Goal: Task Accomplishment & Management: Manage account settings

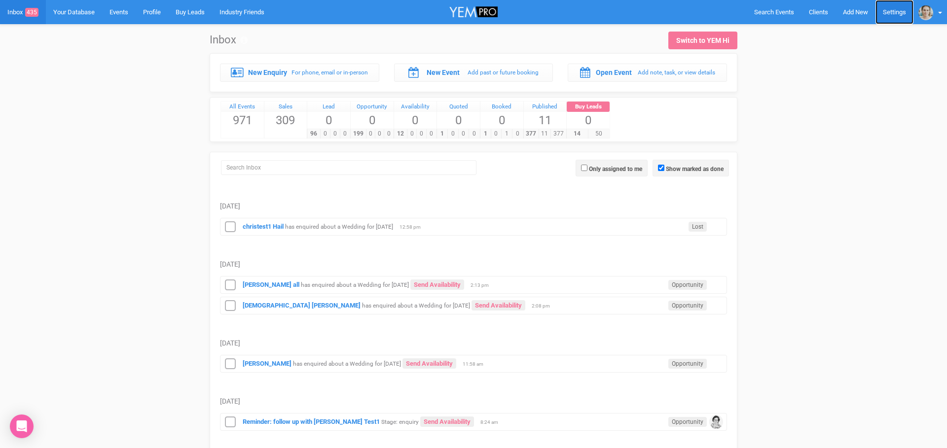
click at [903, 12] on link "Settings" at bounding box center [895, 12] width 38 height 24
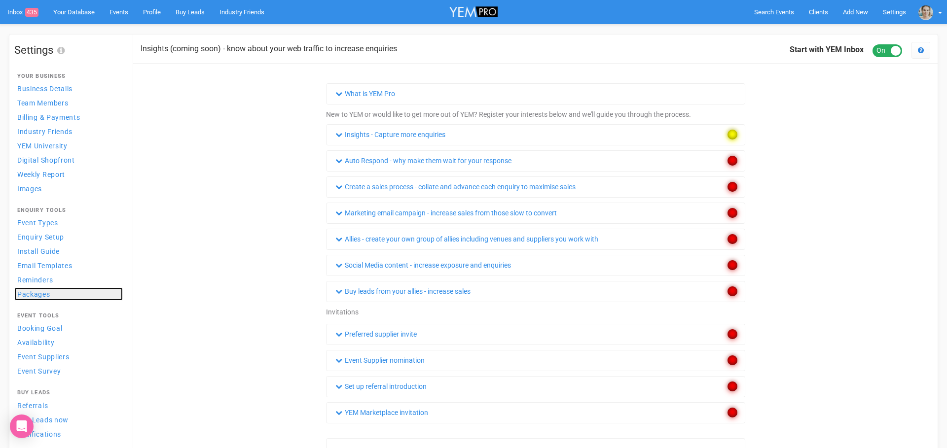
click at [40, 298] on span "Packages" at bounding box center [33, 295] width 33 height 8
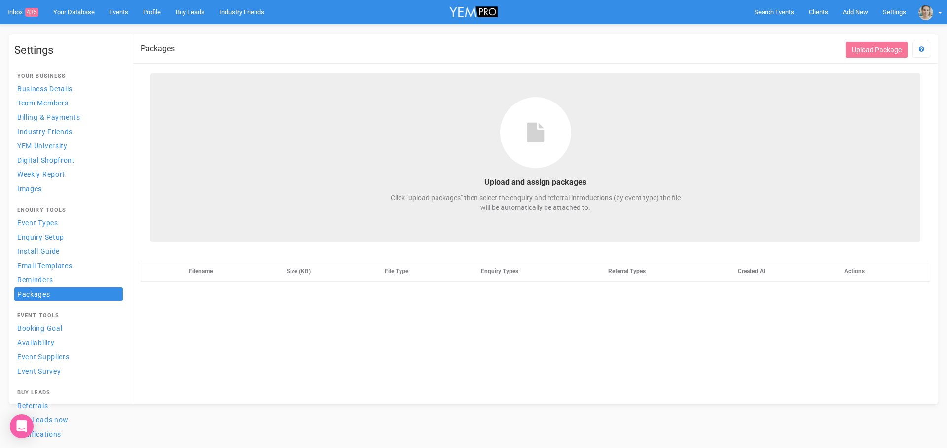
select select
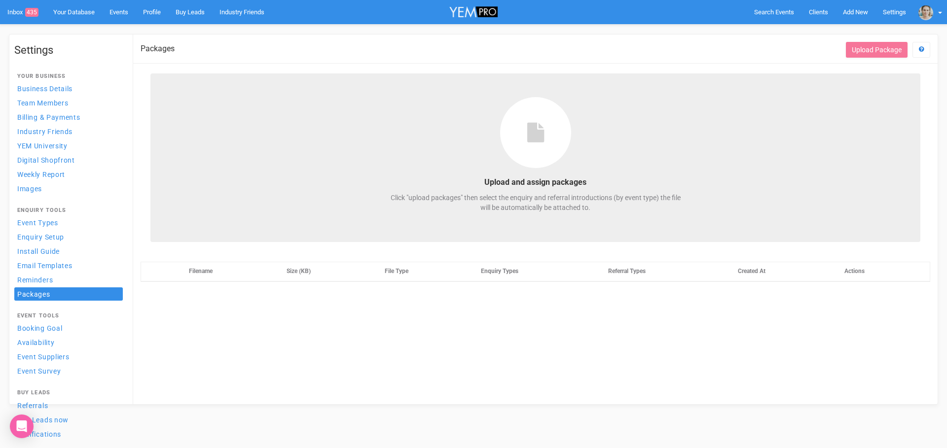
select select
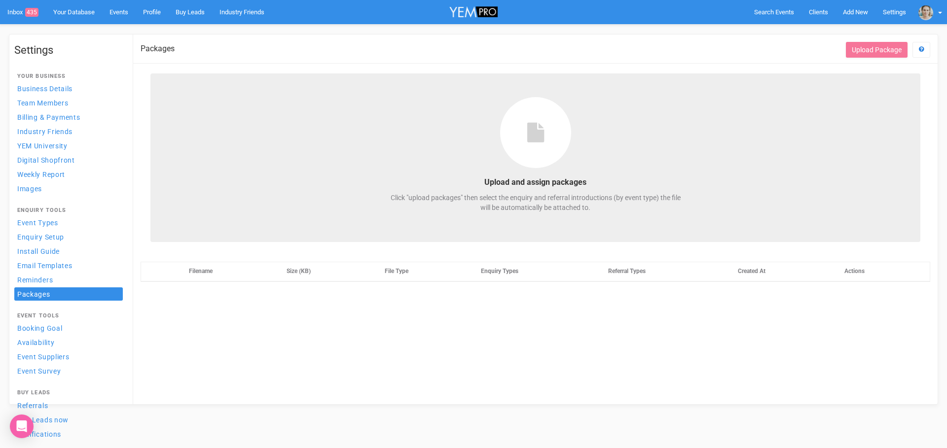
select select
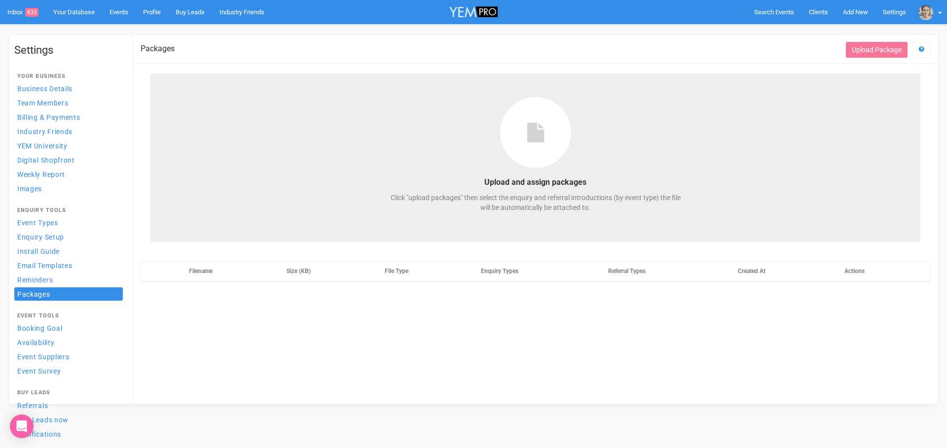
select select
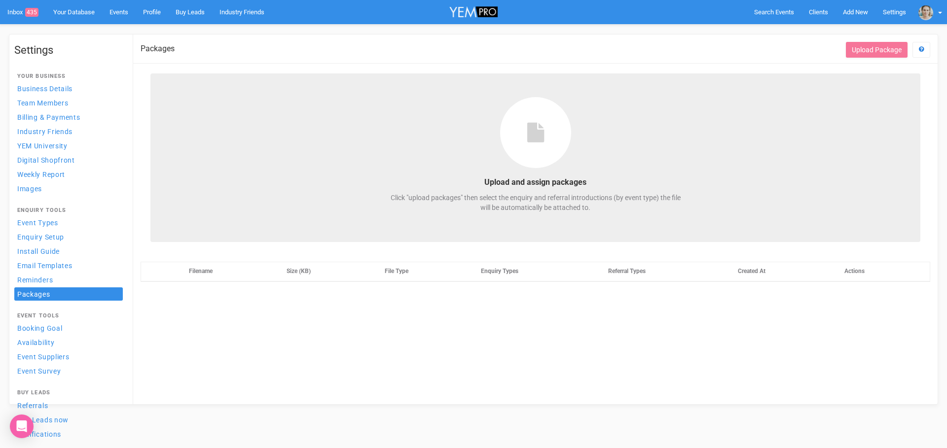
select select
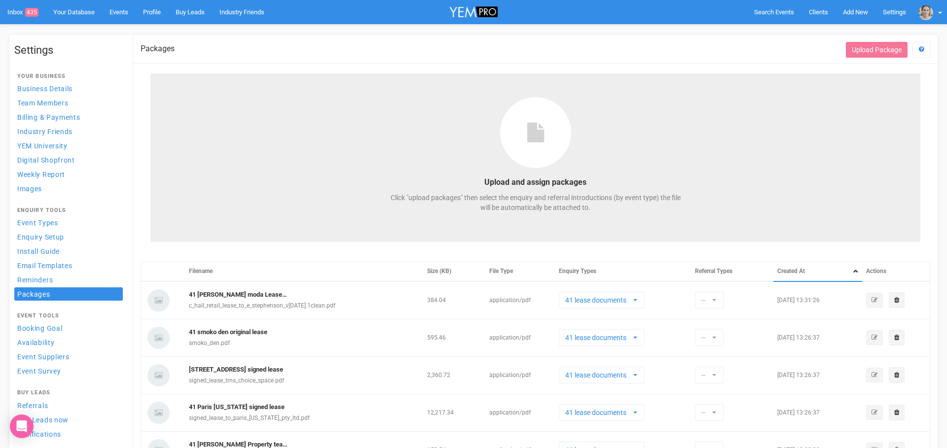
drag, startPoint x: 830, startPoint y: 121, endPoint x: 830, endPoint y: 103, distance: 17.8
click at [830, 121] on div "Upload and assign packages Click "upload packages" then select the enquiry and …" at bounding box center [535, 158] width 770 height 169
click at [873, 50] on button "Upload Package" at bounding box center [877, 50] width 62 height 16
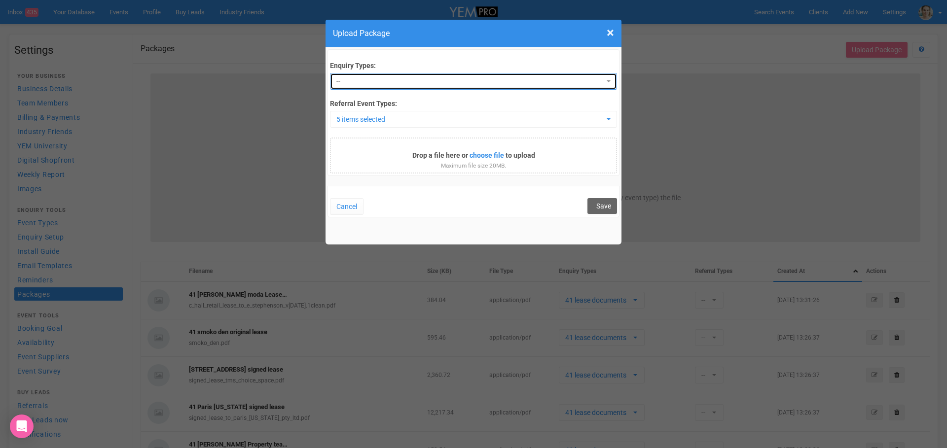
click at [395, 75] on button "--" at bounding box center [473, 81] width 287 height 17
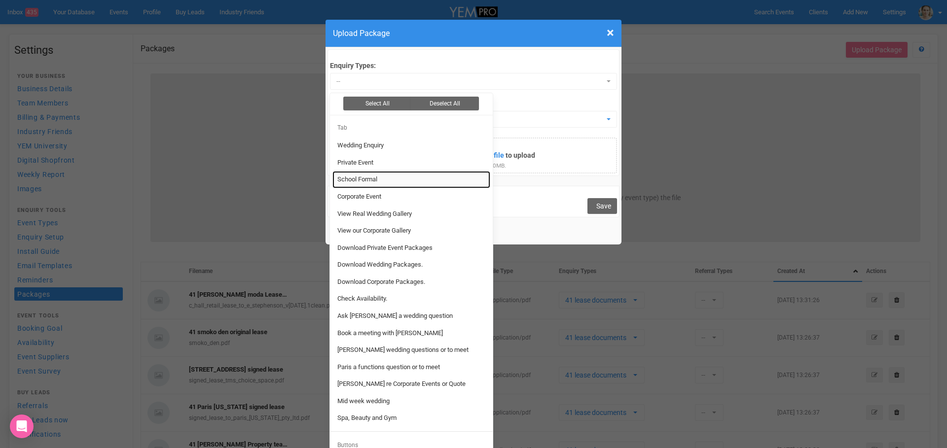
click at [373, 181] on span "School Formal" at bounding box center [357, 179] width 40 height 9
select select "307"
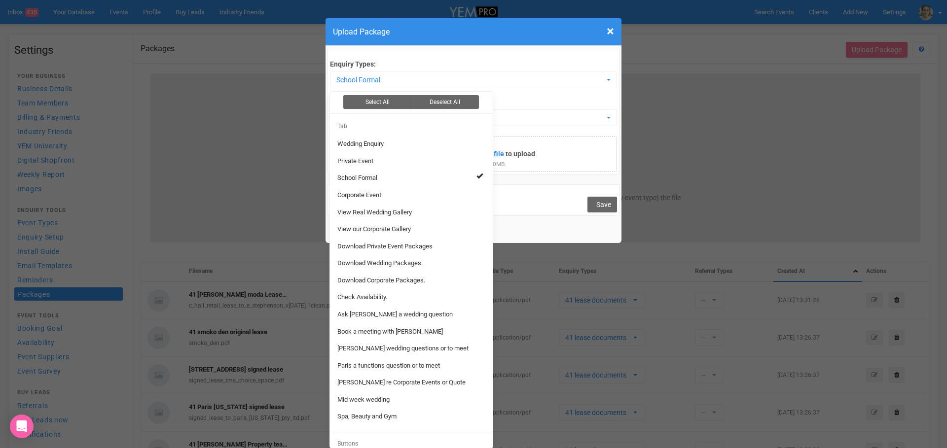
click at [528, 93] on div "Enquiry Types: School Formal Select All Deselect All Tab Wedding Enquiry Privat…" at bounding box center [473, 115] width 287 height 112
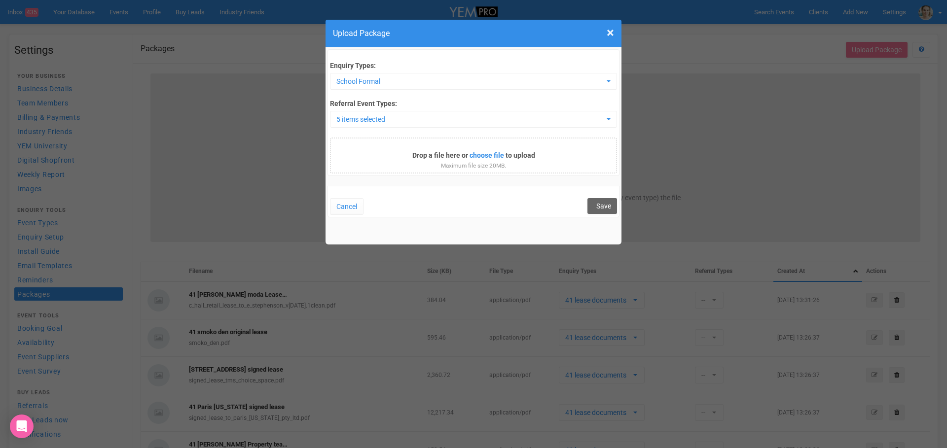
scroll to position [0, 0]
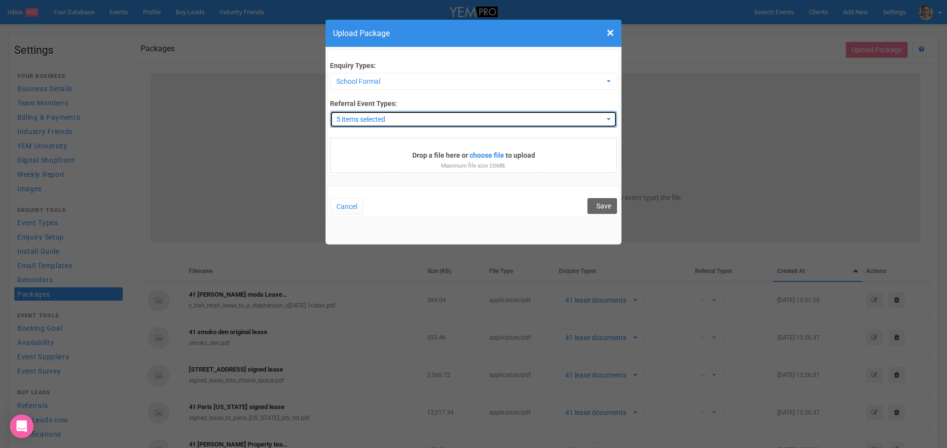
click at [452, 118] on span "5 items selected" at bounding box center [469, 119] width 267 height 10
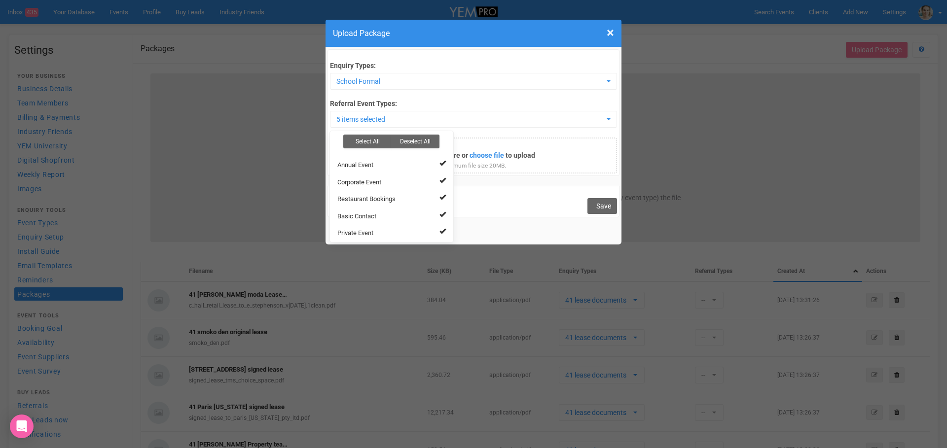
click at [503, 102] on label"] "Referral Event Types:" at bounding box center [473, 104] width 287 height 10
click at [464, 158] on input "file" at bounding box center [439, 156] width 134 height 11
type input "C:\fakepath\AdobeStock_1561580601_Preview.jpeg"
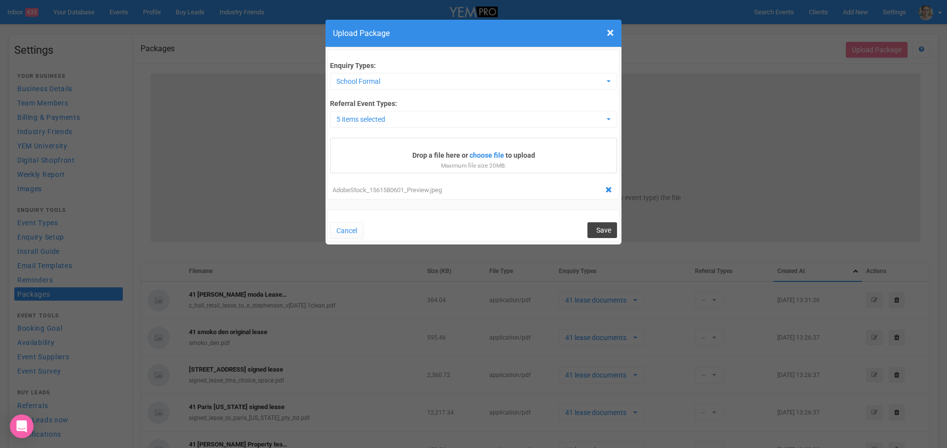
click at [607, 228] on span "Save" at bounding box center [603, 230] width 15 height 8
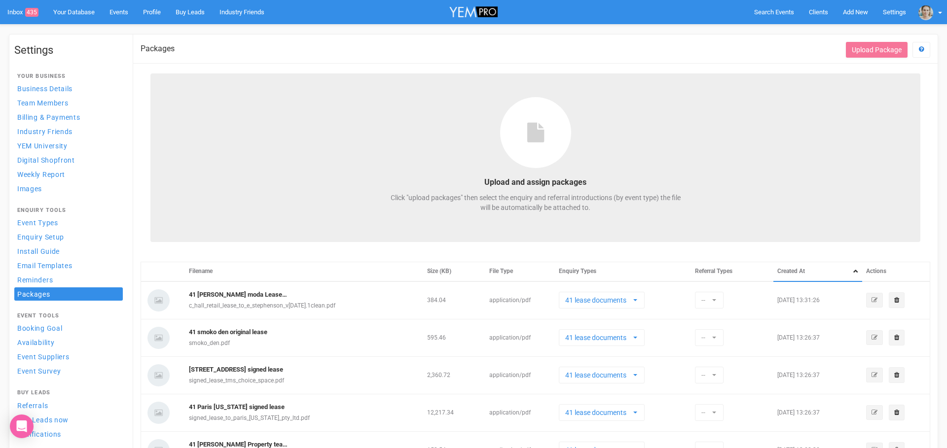
select select
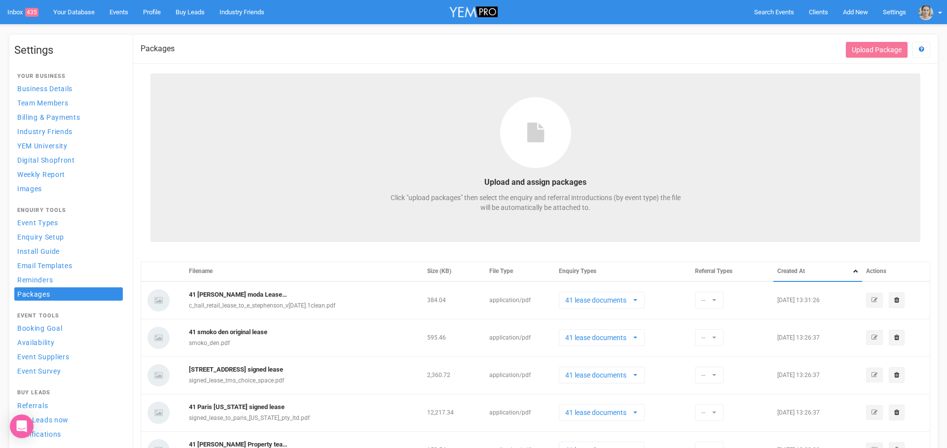
select select
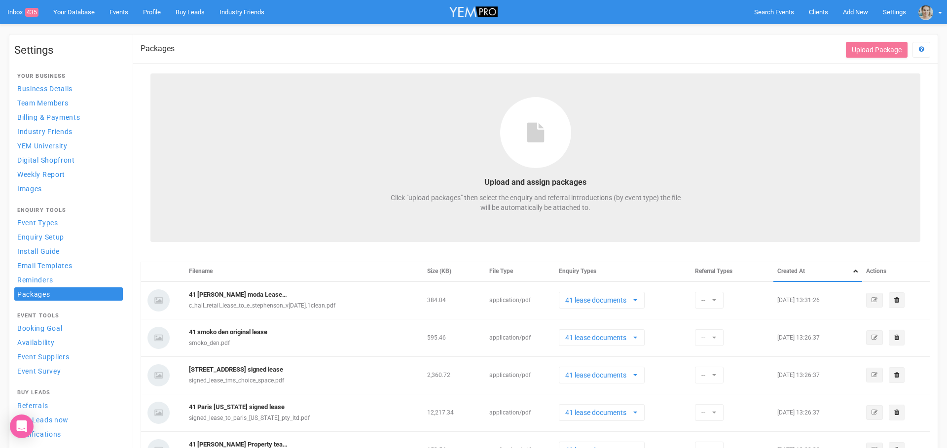
select select
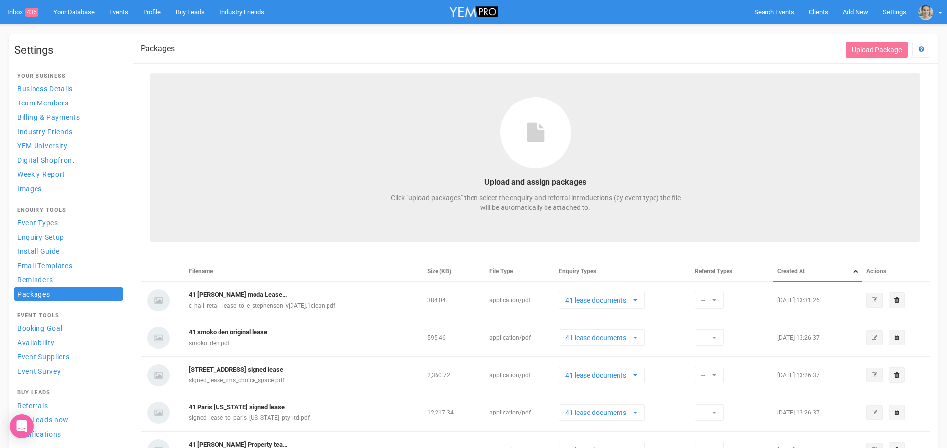
select select
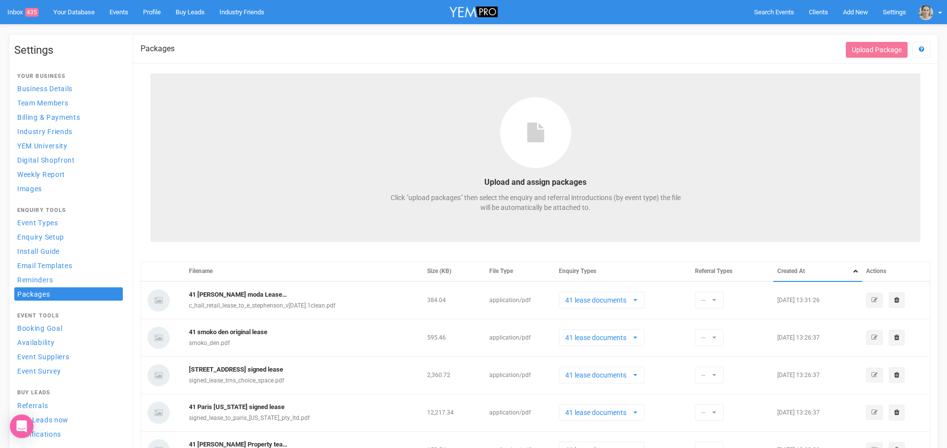
select select
click at [872, 302] on icon "button" at bounding box center [875, 301] width 6 height 6
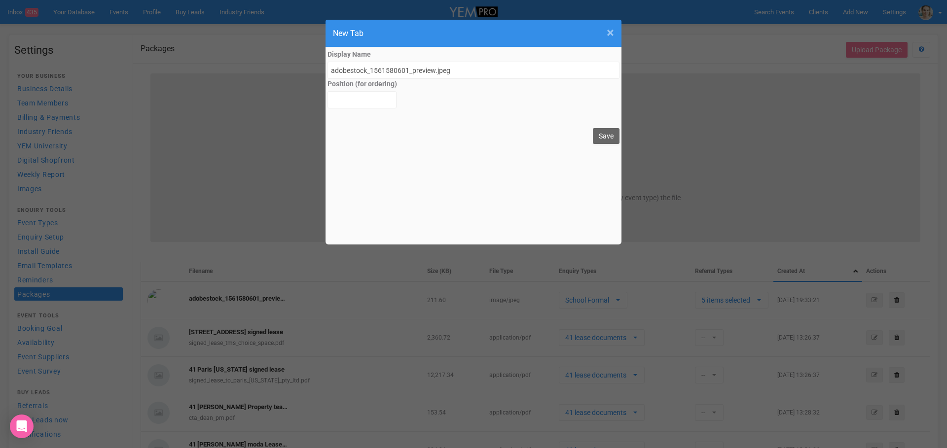
click at [611, 31] on span "×" at bounding box center [610, 33] width 7 height 16
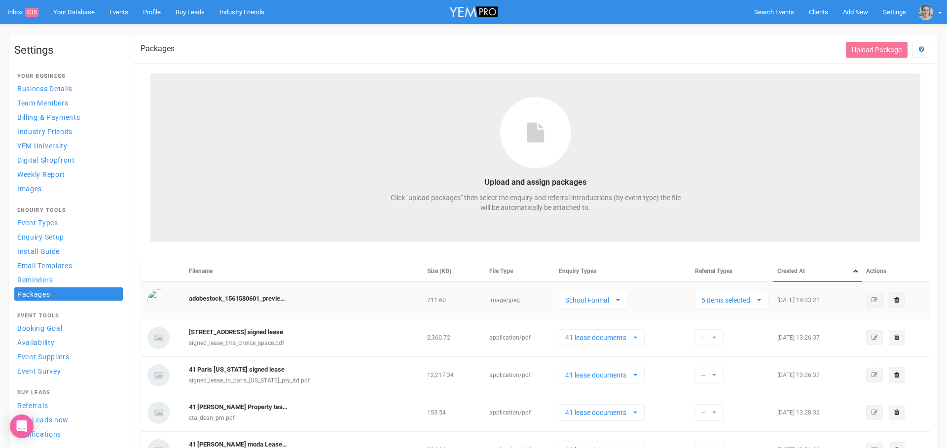
click at [310, 300] on td "adobestock_1561580601_preview.jpeg" at bounding box center [304, 301] width 238 height 38
click at [370, 265] on th "Filename" at bounding box center [304, 271] width 238 height 19
select select
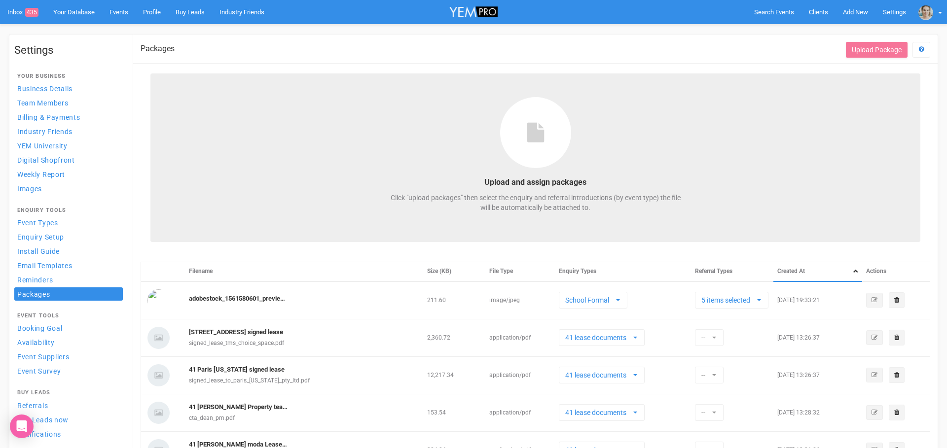
select select
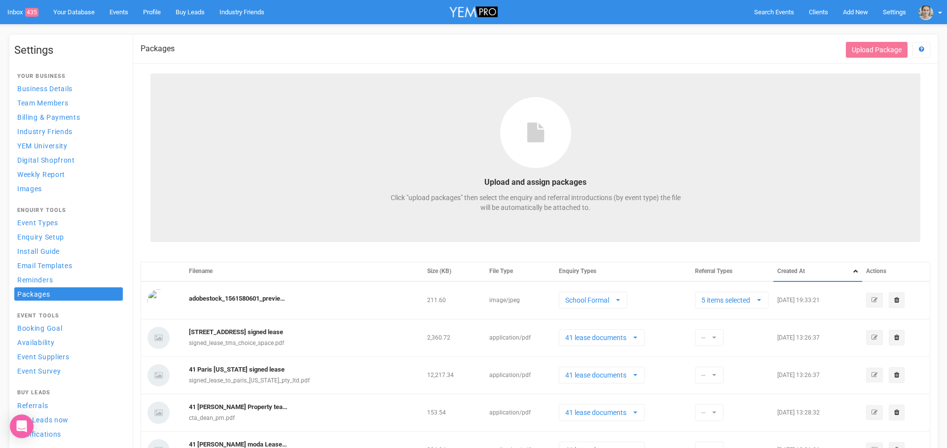
select select
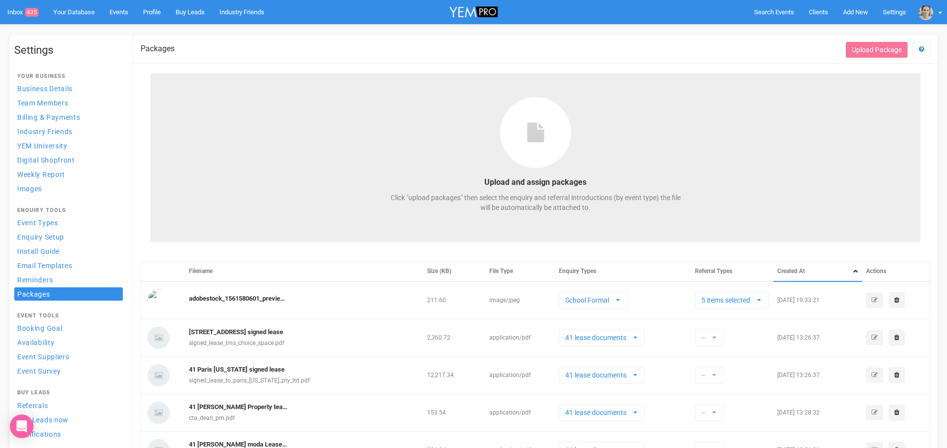
select select
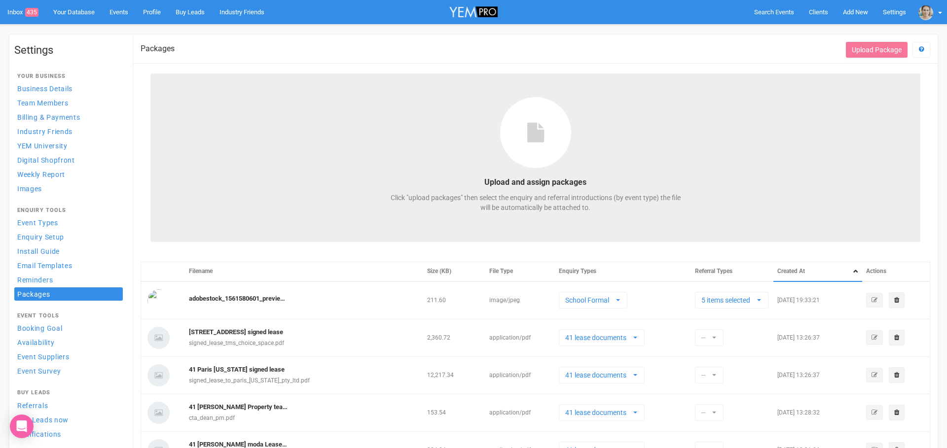
select select
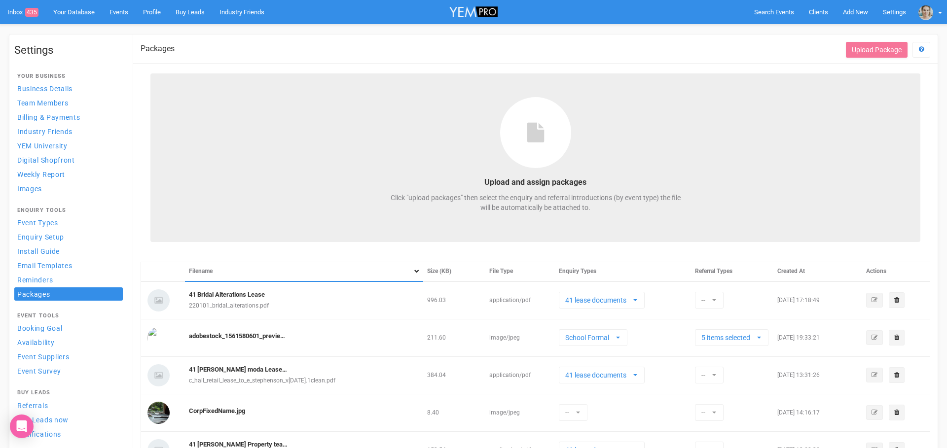
click at [386, 271] on th "Filename" at bounding box center [304, 271] width 238 height 19
select select
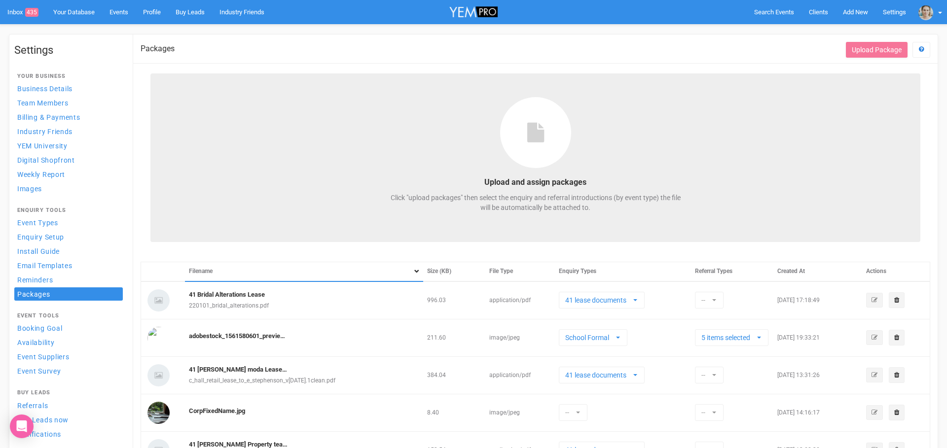
select select
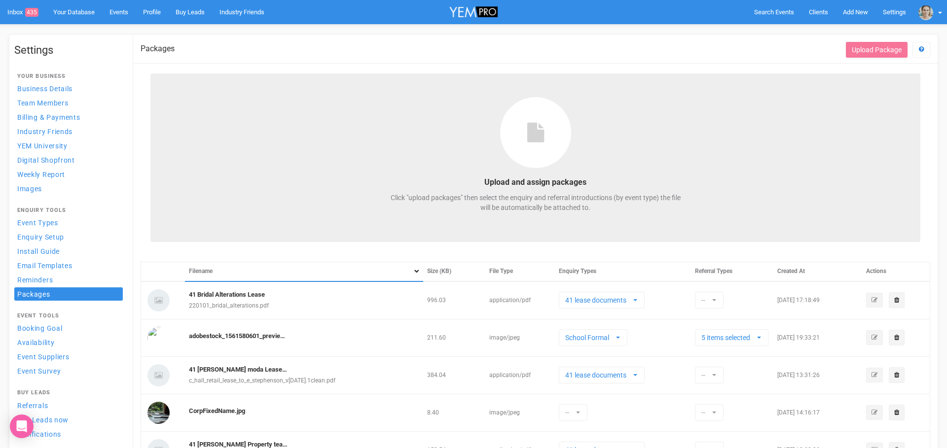
select select
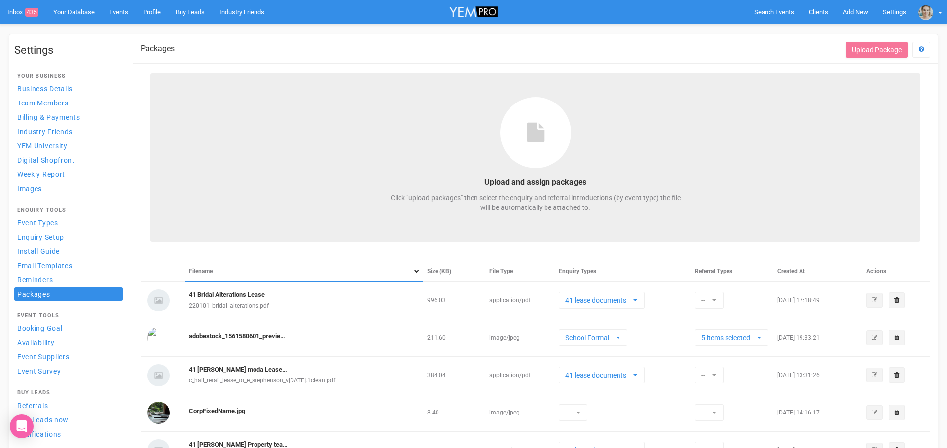
select select
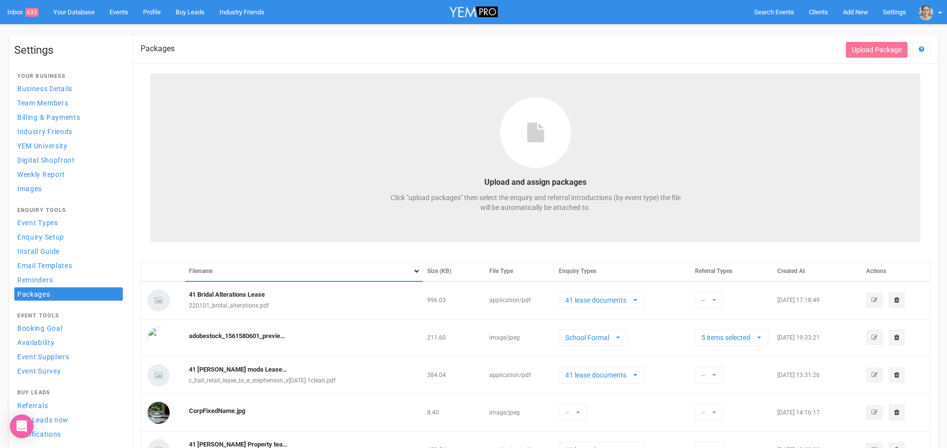
select select
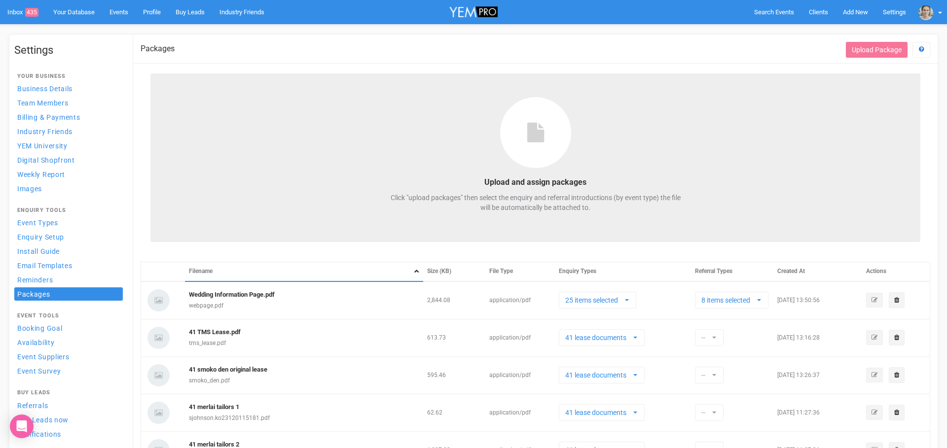
click at [799, 272] on th "Created At" at bounding box center [818, 271] width 89 height 19
select select
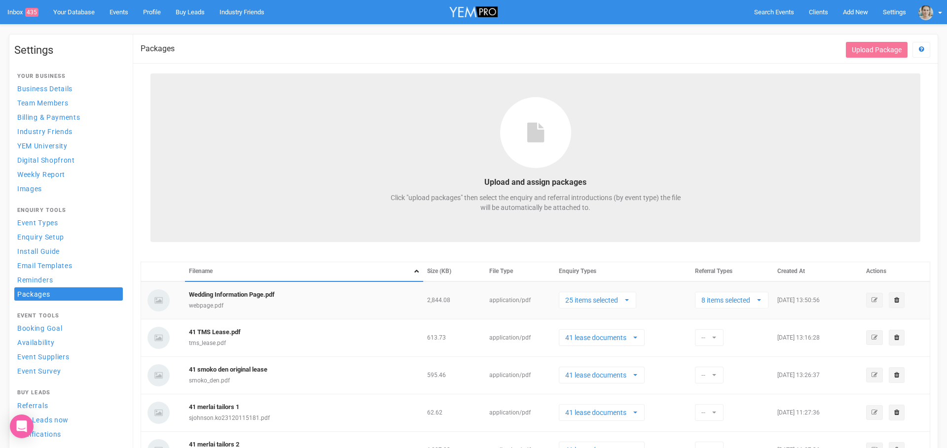
select select
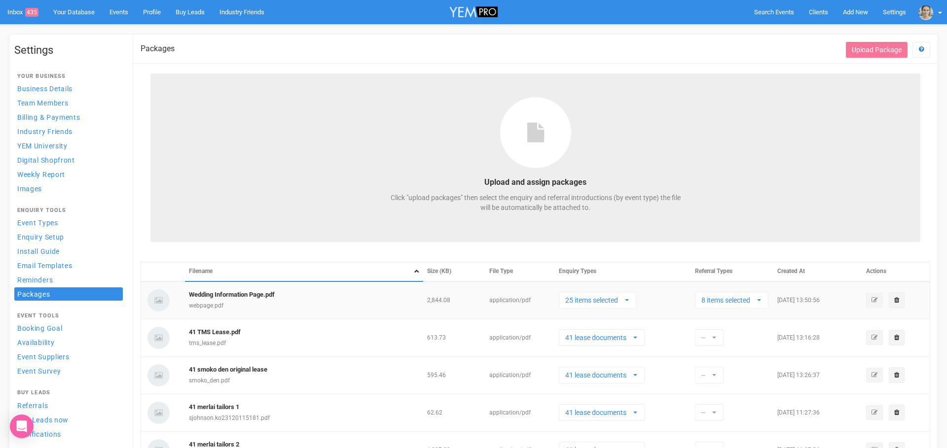
select select
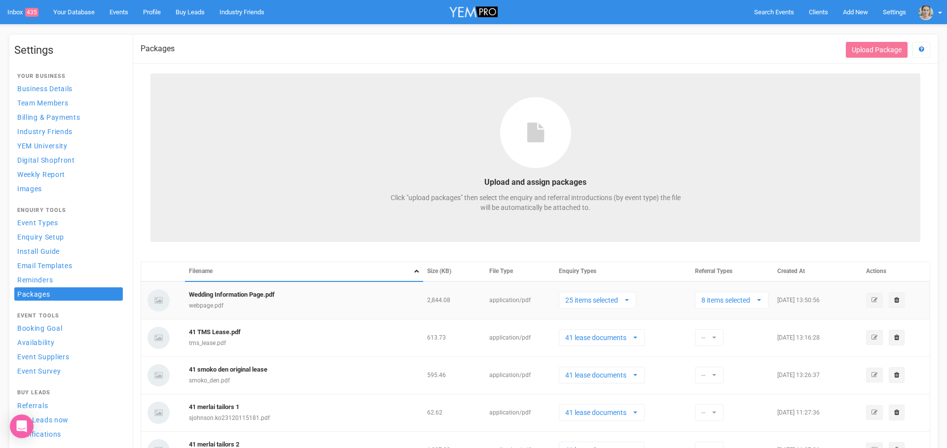
select select
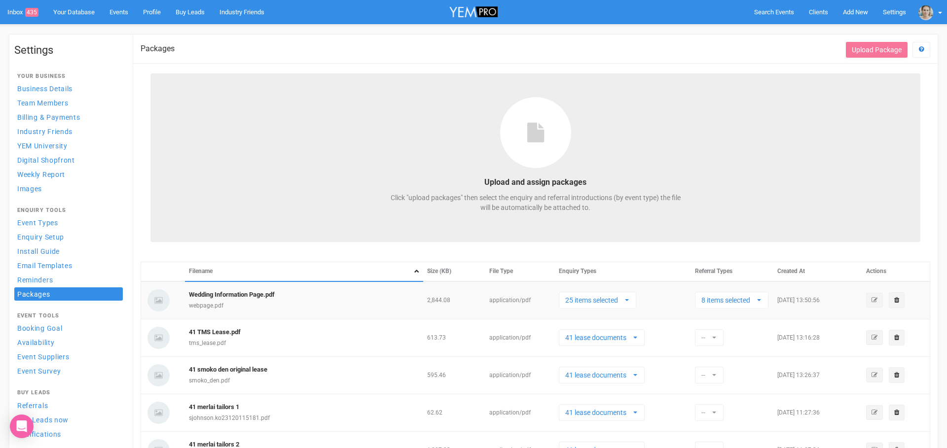
select select
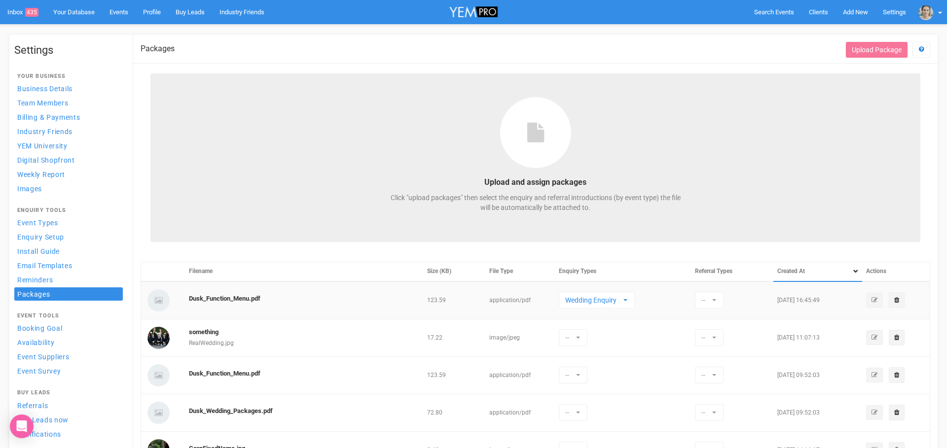
drag, startPoint x: 811, startPoint y: 272, endPoint x: 730, endPoint y: 287, distance: 82.3
click at [811, 272] on th "Created At" at bounding box center [818, 271] width 89 height 19
select select
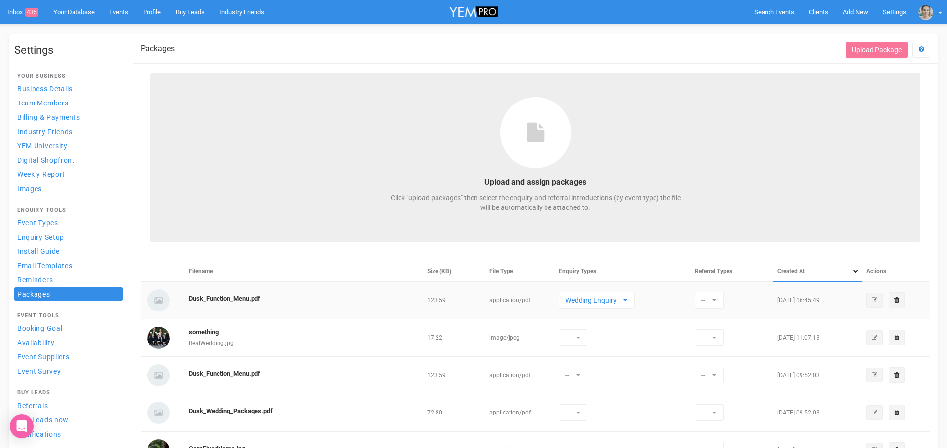
select select
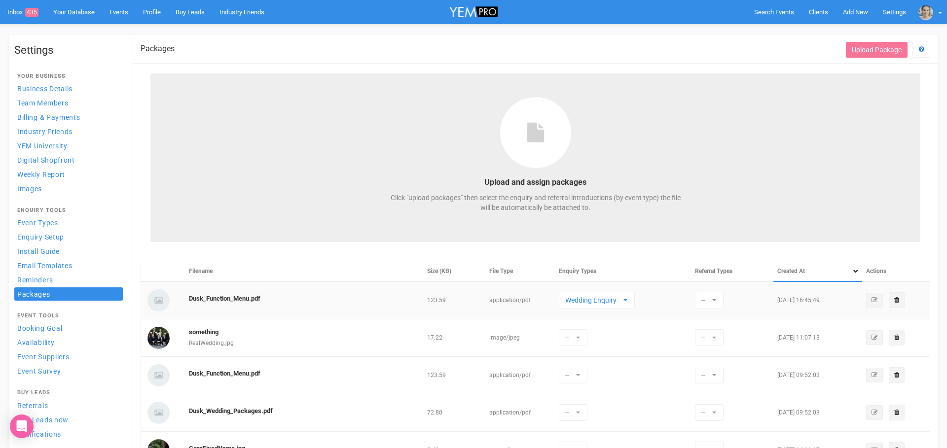
select select
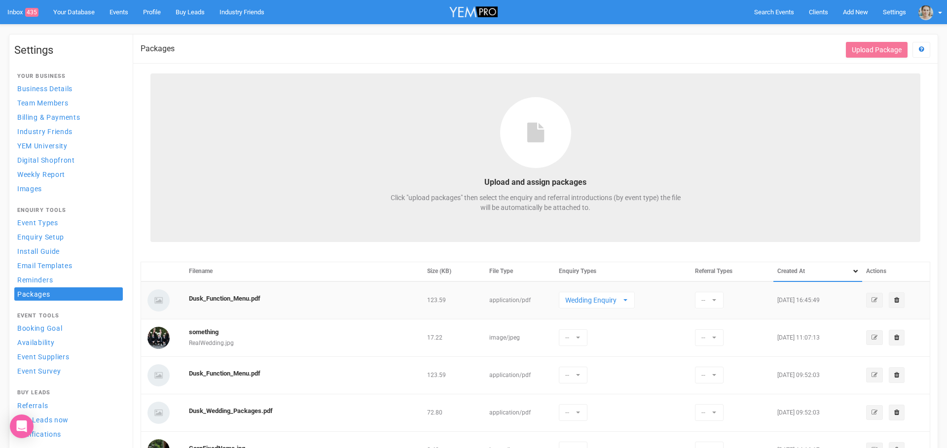
select select
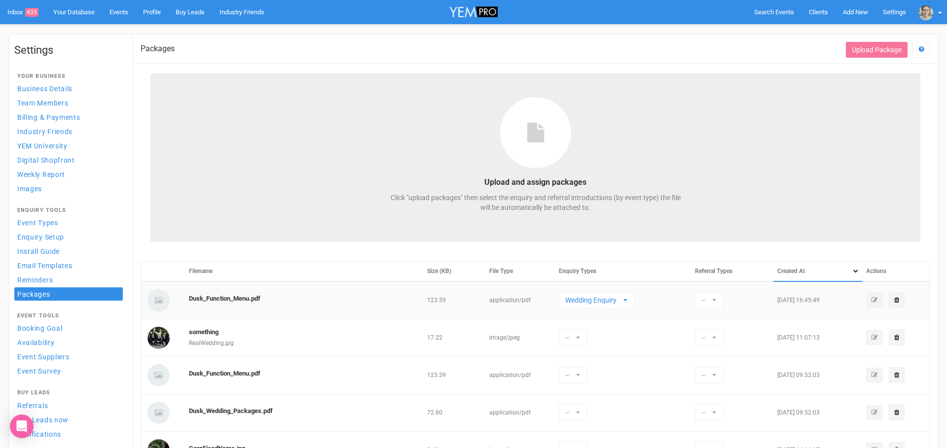
select select
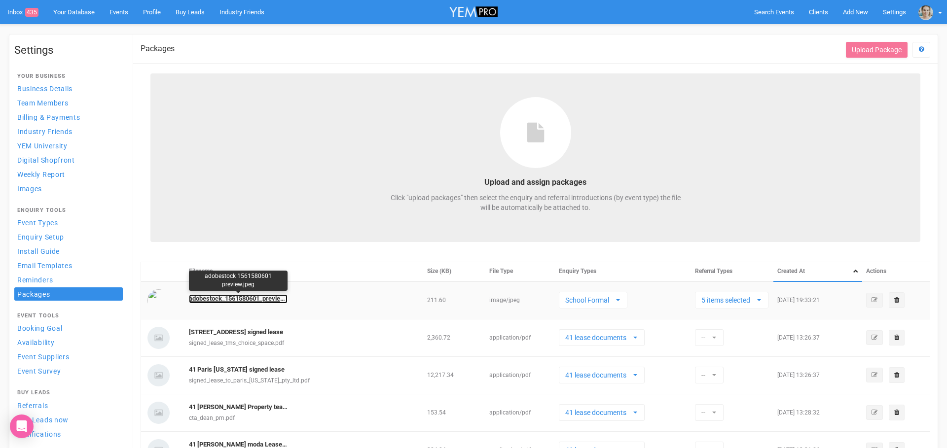
click at [242, 298] on link "adobestock_1561580601_preview.jpeg" at bounding box center [238, 299] width 99 height 9
click at [357, 305] on td "adobestock_1561580601_preview.jpeg" at bounding box center [304, 301] width 238 height 38
click at [356, 300] on td "adobestock_1561580601_preview.jpeg" at bounding box center [304, 301] width 238 height 38
drag, startPoint x: 186, startPoint y: 297, endPoint x: 295, endPoint y: 299, distance: 109.6
click at [301, 298] on td "adobestock_1561580601_preview.jpeg" at bounding box center [304, 301] width 238 height 38
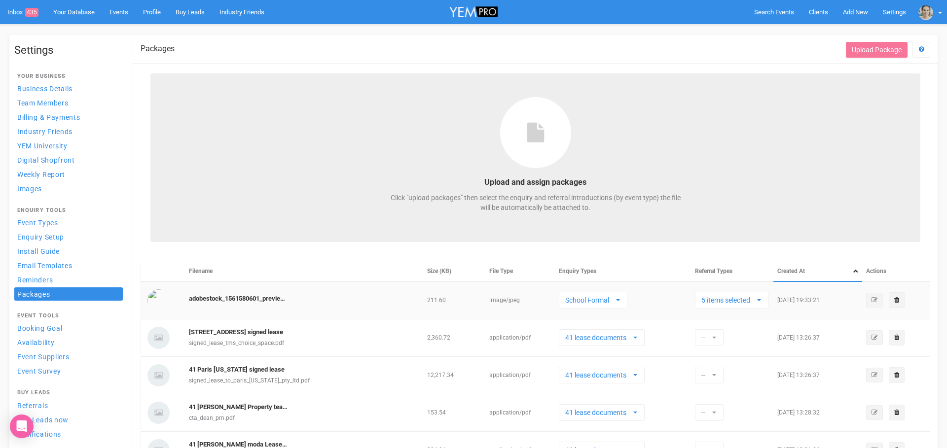
drag, startPoint x: 188, startPoint y: 298, endPoint x: 290, endPoint y: 299, distance: 101.6
click at [290, 299] on td "adobestock_1561580601_preview.jpeg" at bounding box center [304, 301] width 238 height 38
click at [51, 234] on span "Enquiry Setup" at bounding box center [40, 237] width 47 height 8
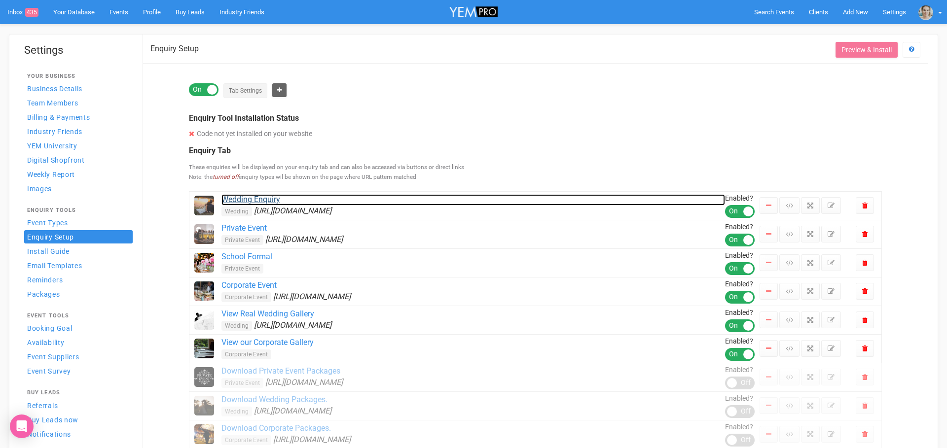
click at [264, 202] on link "Wedding Enquiry" at bounding box center [474, 199] width 504 height 11
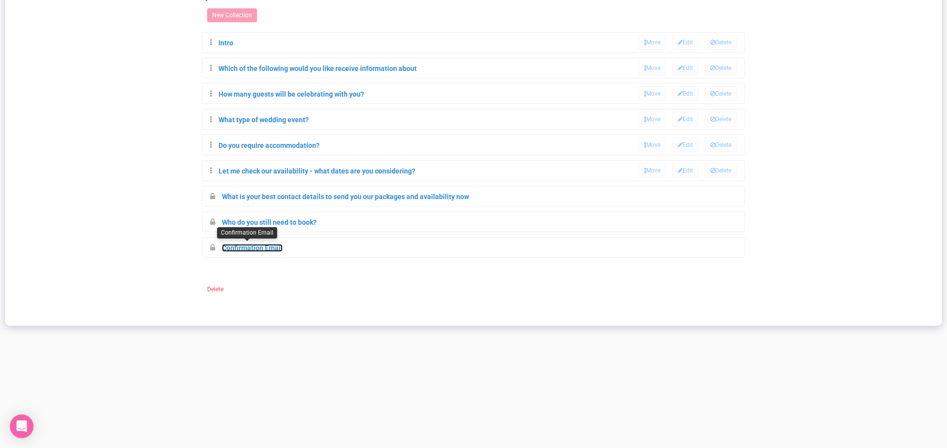
click at [270, 248] on link "Confirmation Email" at bounding box center [252, 248] width 61 height 8
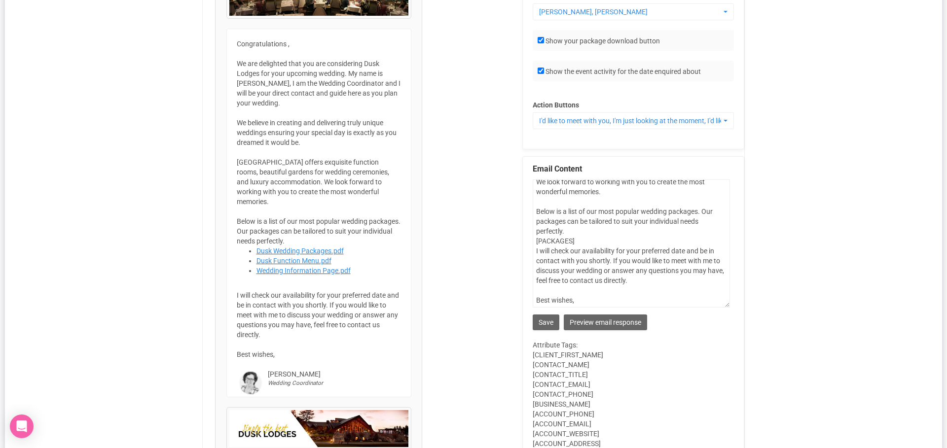
click at [726, 340] on div "Attribute Tags: [CLIENT_FIRST_NAME] [CONTACT_NAME] [CONTACT_TITLE] [CONTACT_EMA…" at bounding box center [633, 404] width 201 height 128
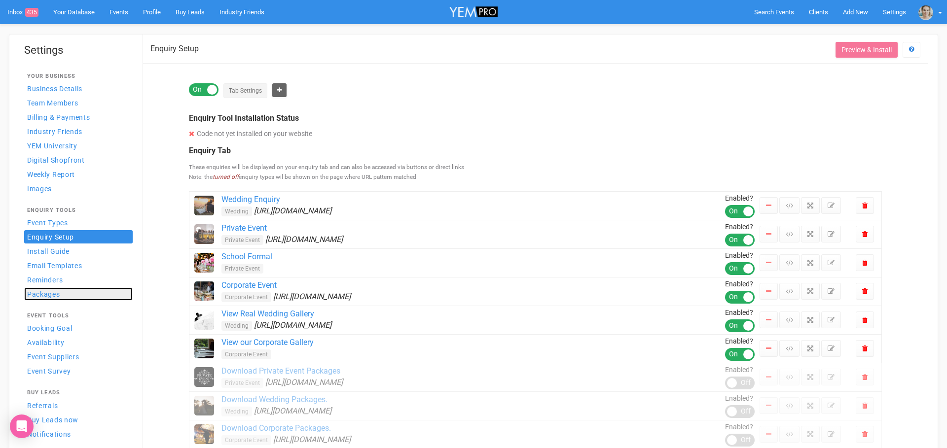
click at [41, 293] on span "Packages" at bounding box center [43, 295] width 33 height 8
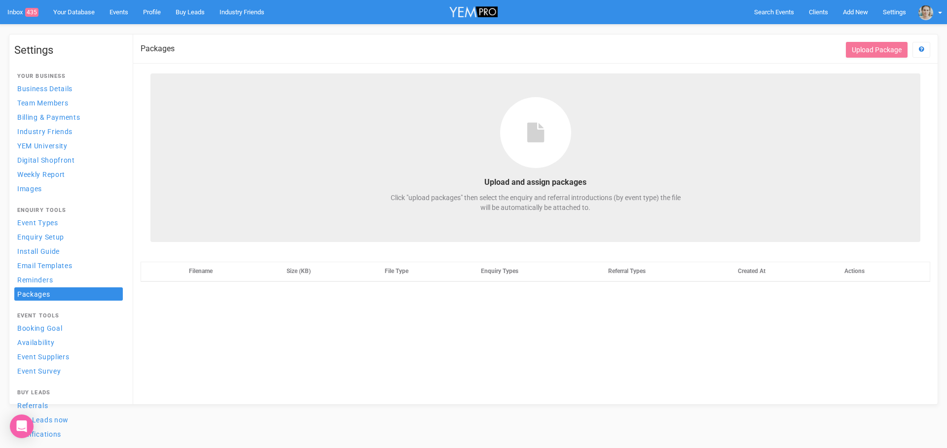
select select
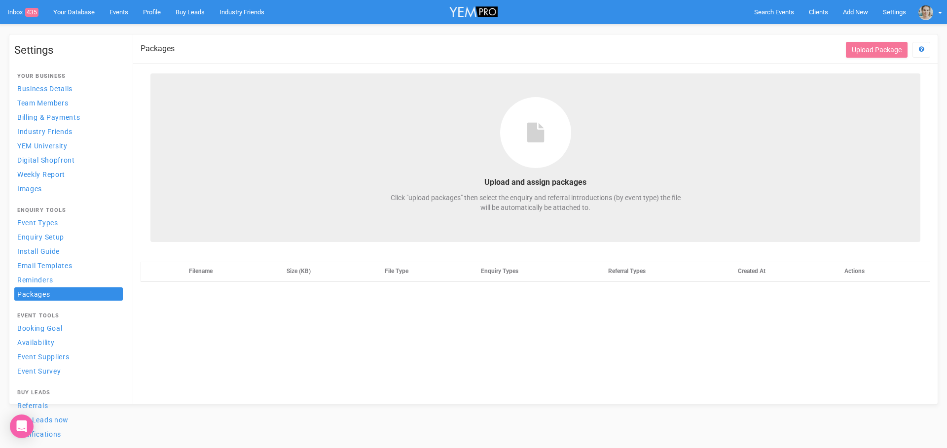
select select
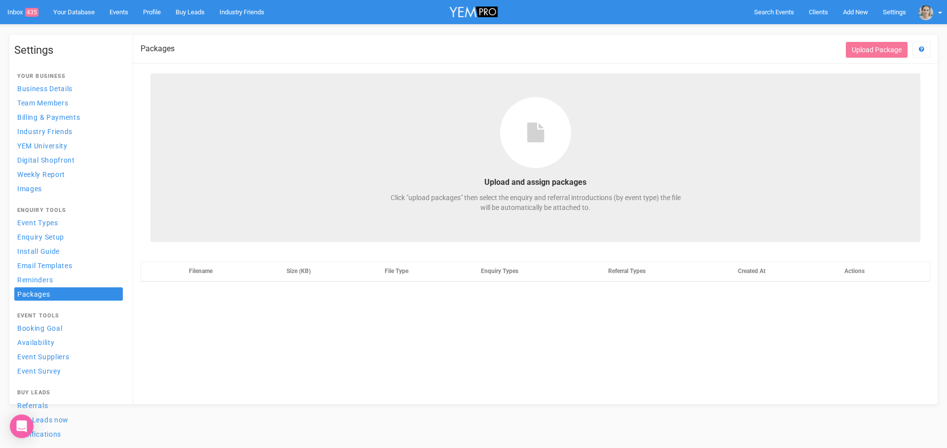
select select
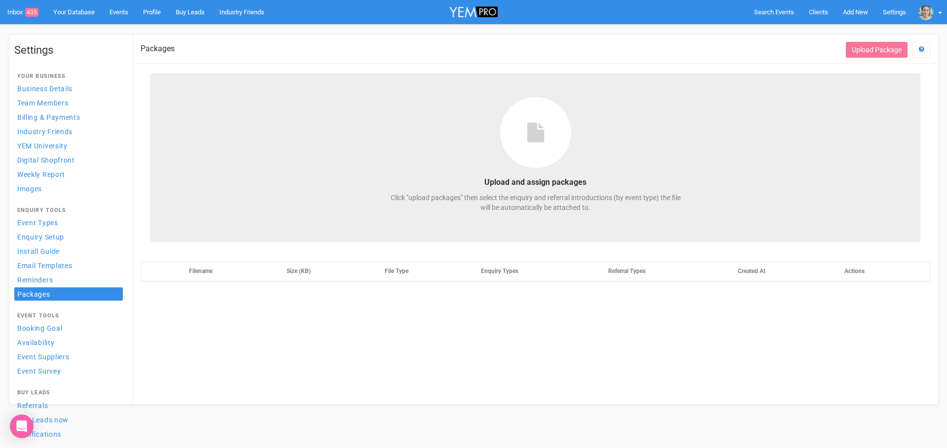
select select
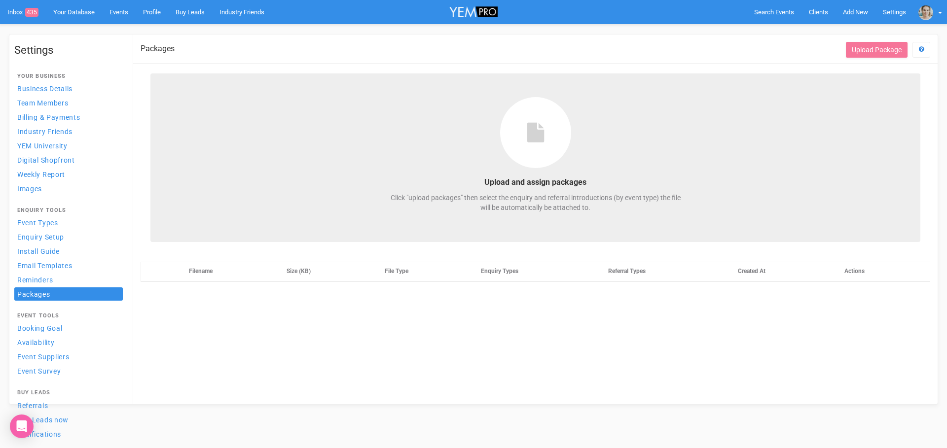
select select
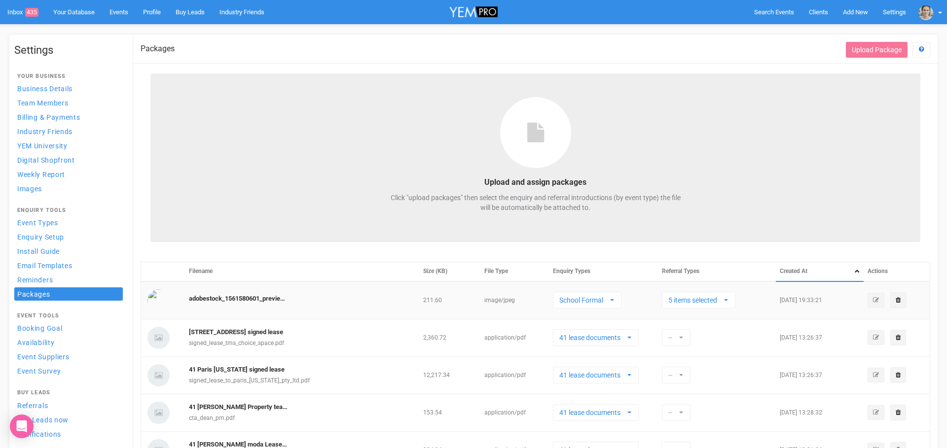
scroll to position [261, 0]
click at [602, 299] on span "School Formal" at bounding box center [583, 301] width 49 height 10
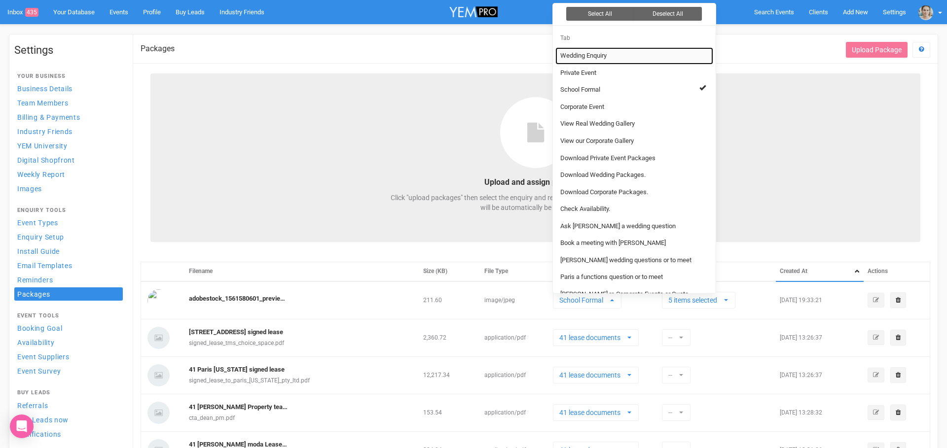
click at [597, 52] on span "Wedding Enquiry" at bounding box center [583, 55] width 46 height 9
select select "263"
click at [808, 216] on div "Upload and assign packages Click "upload packages" then select the enquiry and …" at bounding box center [535, 158] width 770 height 169
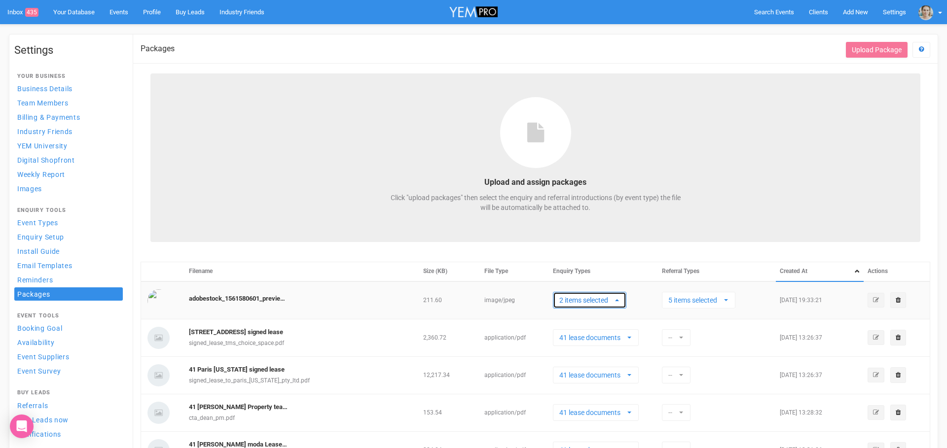
click at [597, 304] on span "2 items selected" at bounding box center [586, 301] width 54 height 10
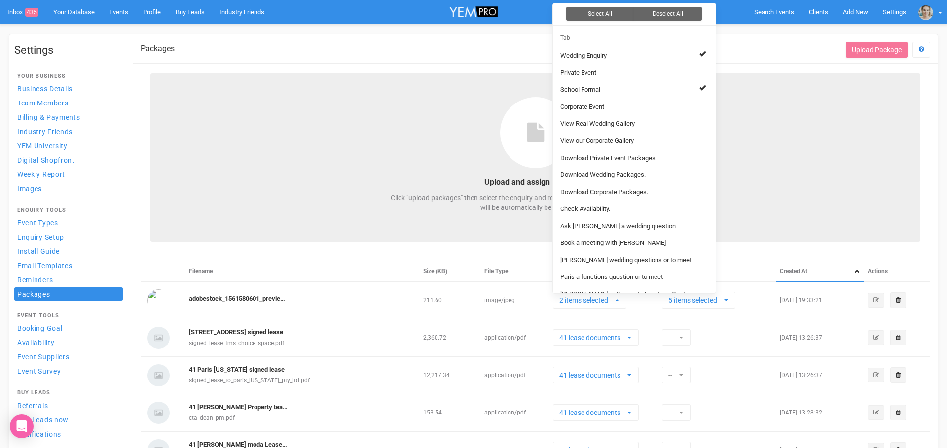
drag, startPoint x: 335, startPoint y: 196, endPoint x: 304, endPoint y: 204, distance: 32.1
click at [335, 196] on div "Upload and assign packages Click "upload packages" then select the enquiry and …" at bounding box center [535, 158] width 770 height 169
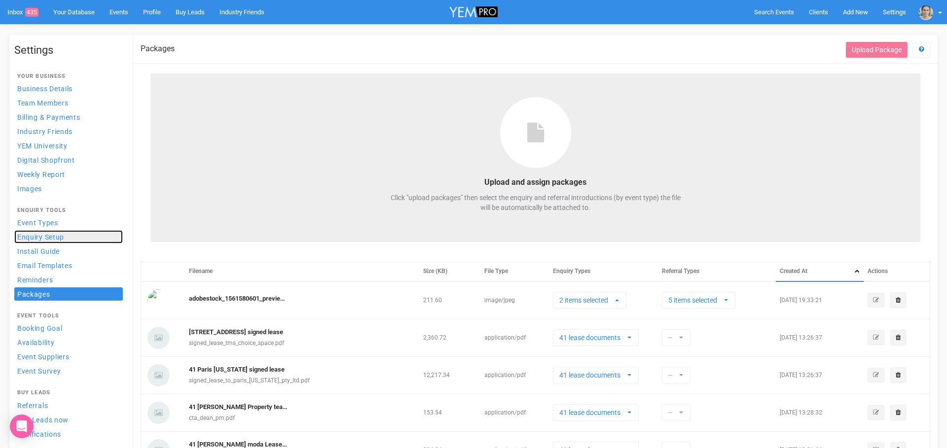
click at [62, 237] on span "Enquiry Setup" at bounding box center [40, 237] width 47 height 8
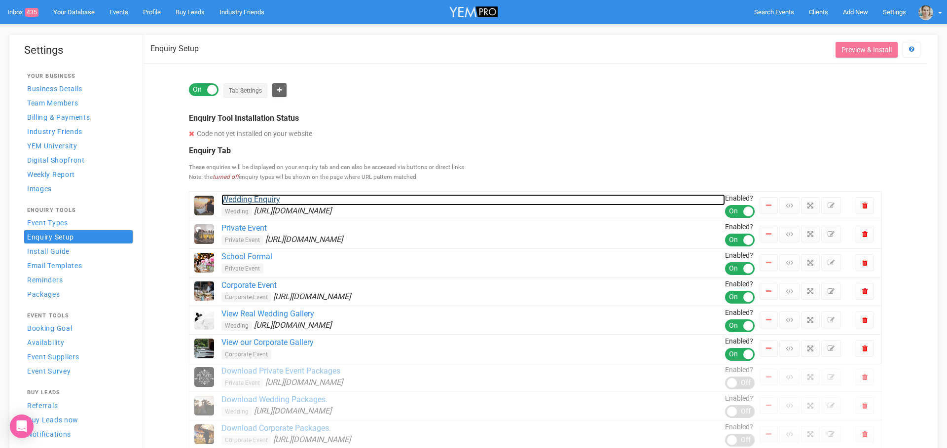
drag, startPoint x: 276, startPoint y: 200, endPoint x: 289, endPoint y: 201, distance: 12.9
click at [277, 200] on link "Wedding Enquiry" at bounding box center [474, 199] width 504 height 11
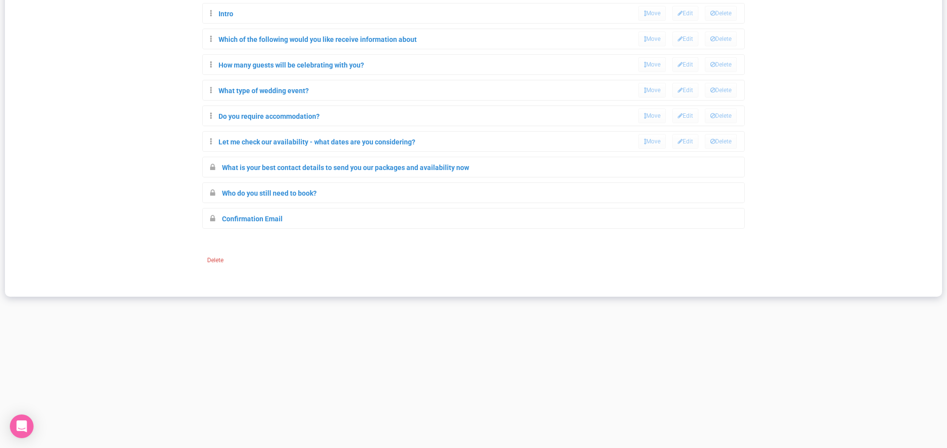
scroll to position [402, 0]
click at [263, 218] on link "Confirmation Email" at bounding box center [252, 218] width 61 height 8
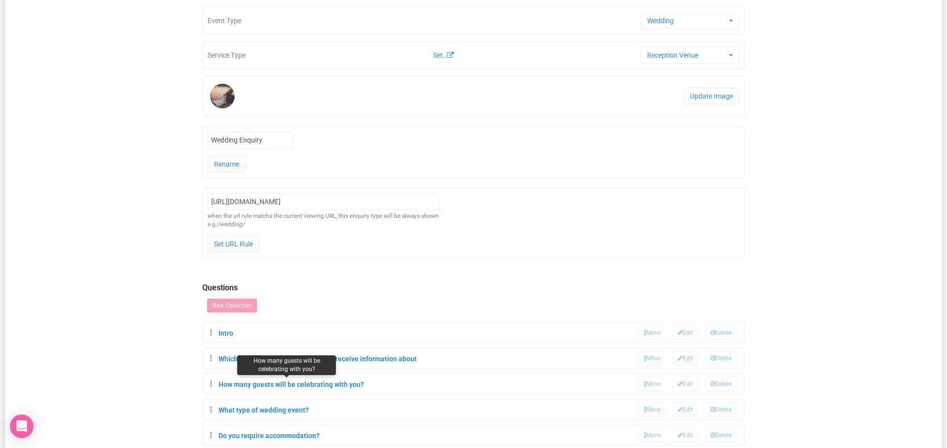
scroll to position [0, 0]
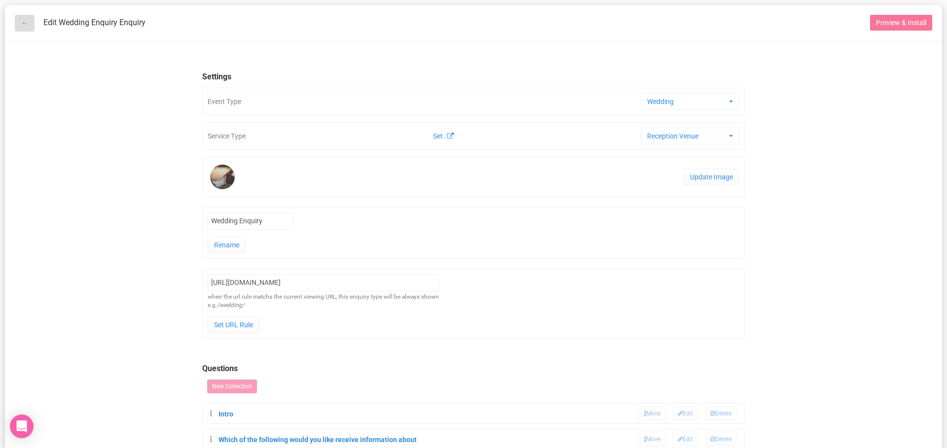
click at [22, 25] on link "←" at bounding box center [25, 23] width 20 height 17
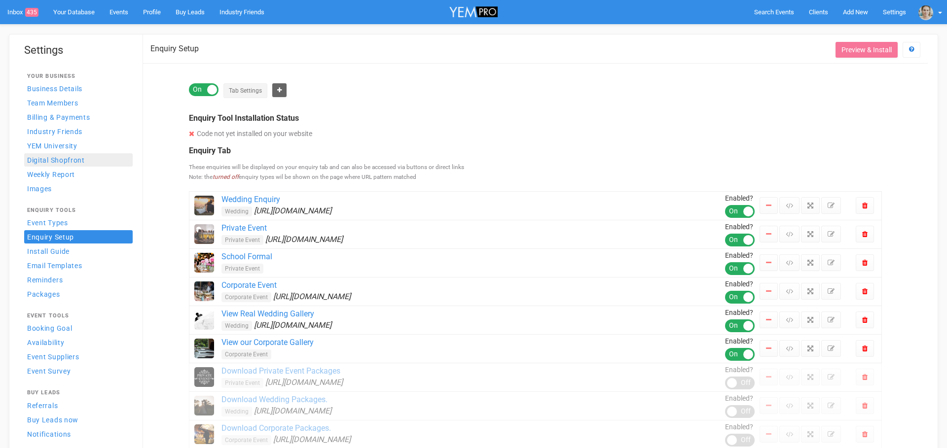
scroll to position [5, 0]
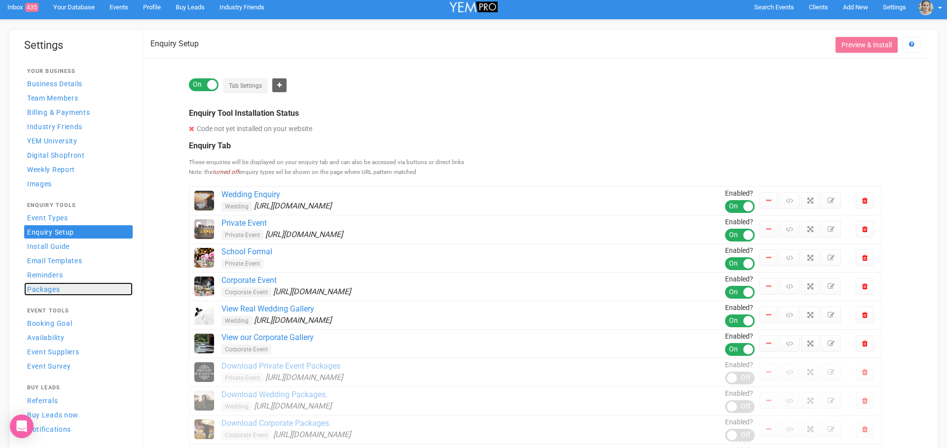
click at [55, 288] on span "Packages" at bounding box center [43, 290] width 33 height 8
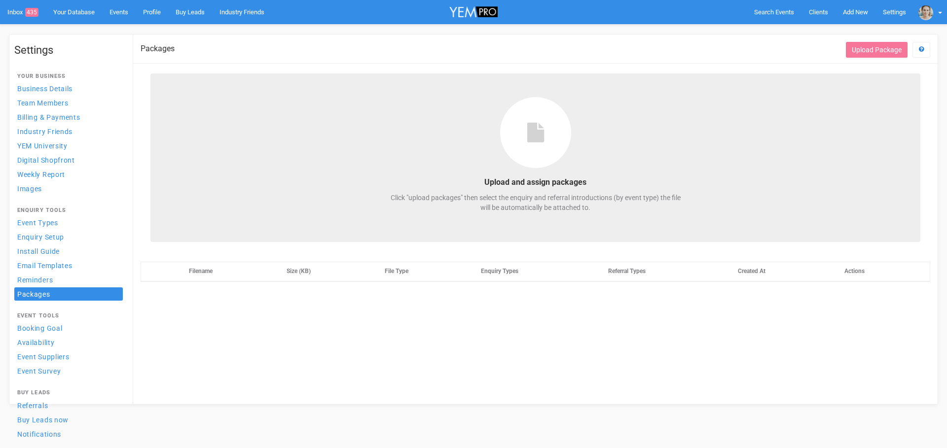
select select
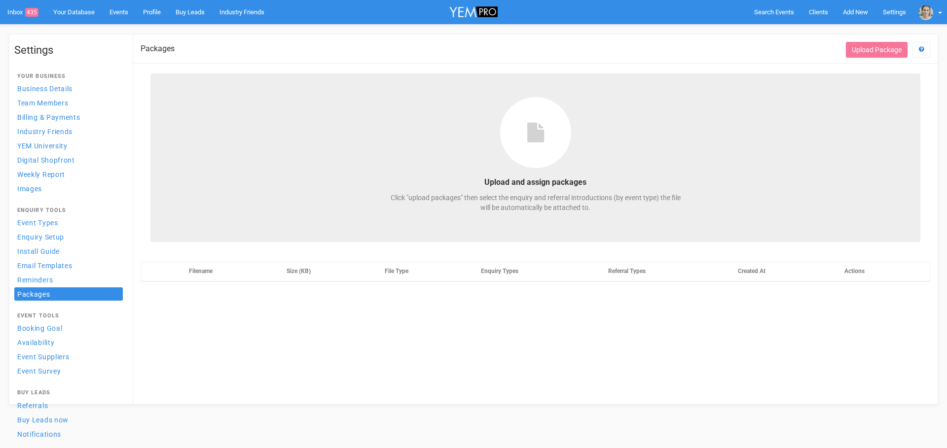
select select
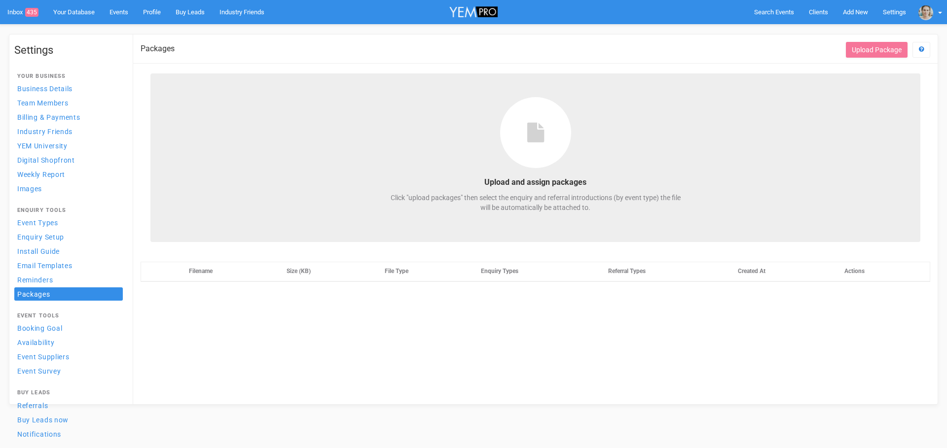
select select
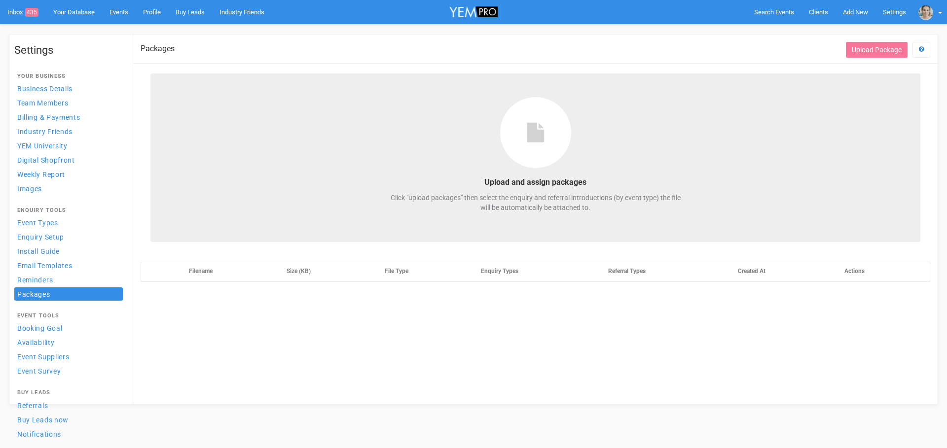
select select
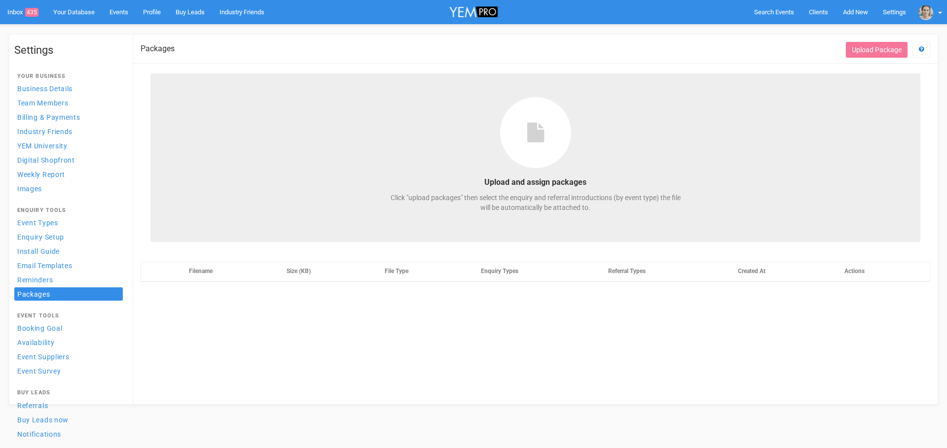
select select
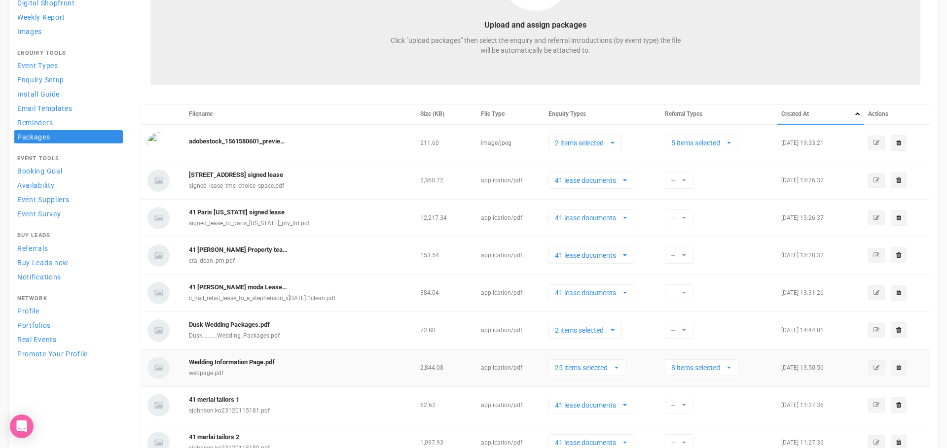
scroll to position [261, 0]
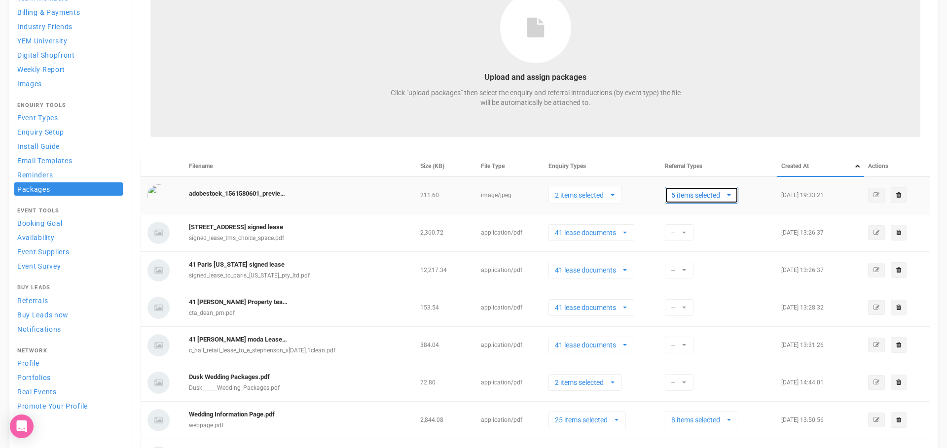
click at [703, 190] on span "5 items selected" at bounding box center [698, 195] width 54 height 10
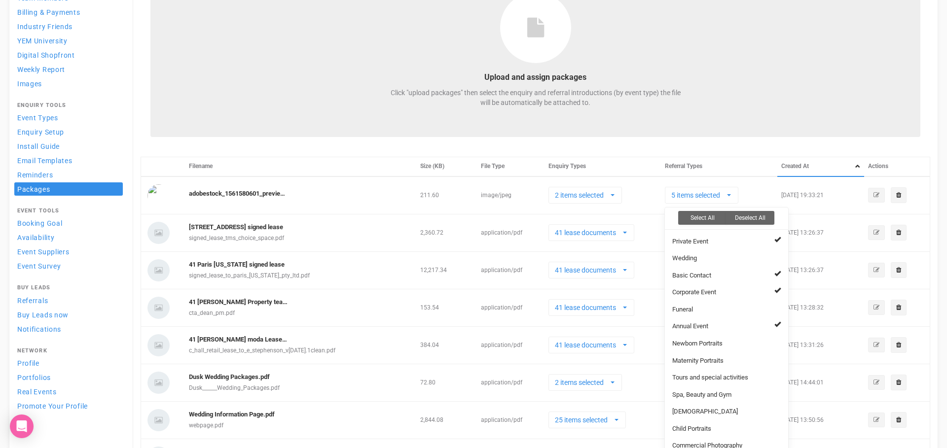
click at [624, 135] on div "Upload and assign packages Click "upload packages" then select the enquiry and …" at bounding box center [535, 52] width 770 height 169
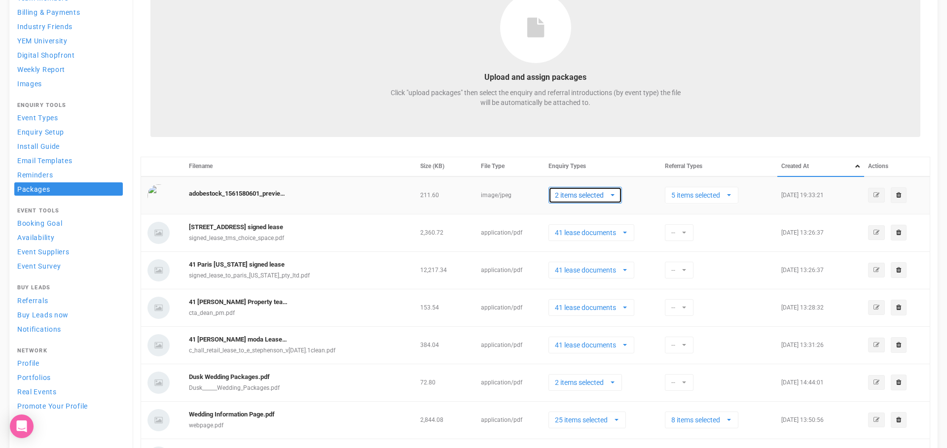
click at [574, 198] on span "2 items selected" at bounding box center [582, 195] width 54 height 10
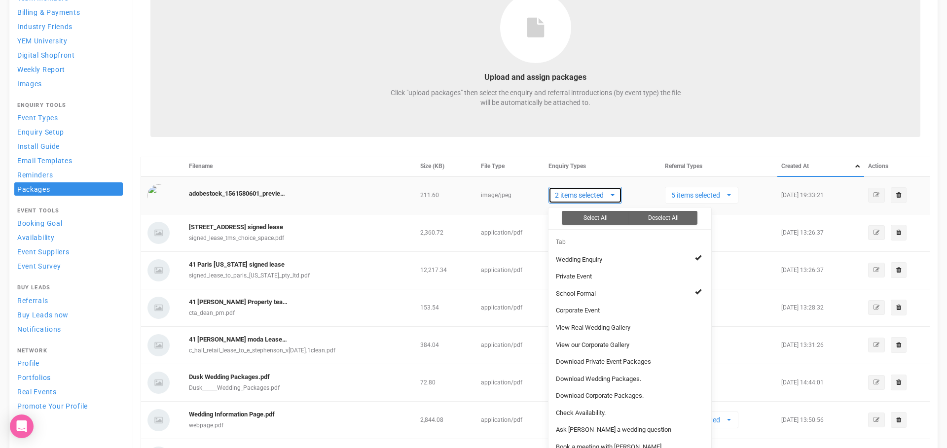
click at [574, 198] on span "2 items selected" at bounding box center [582, 195] width 54 height 10
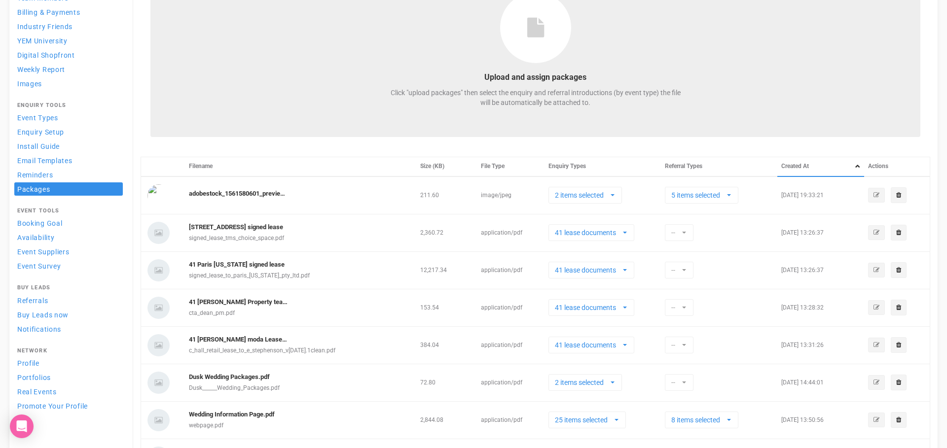
click at [321, 156] on div "Upload and assign packages Click "upload packages" then select the enquiry and …" at bounding box center [536, 447] width 790 height 959
click at [287, 137] on div "Upload and assign packages Click "upload packages" then select the enquiry and …" at bounding box center [536, 447] width 790 height 959
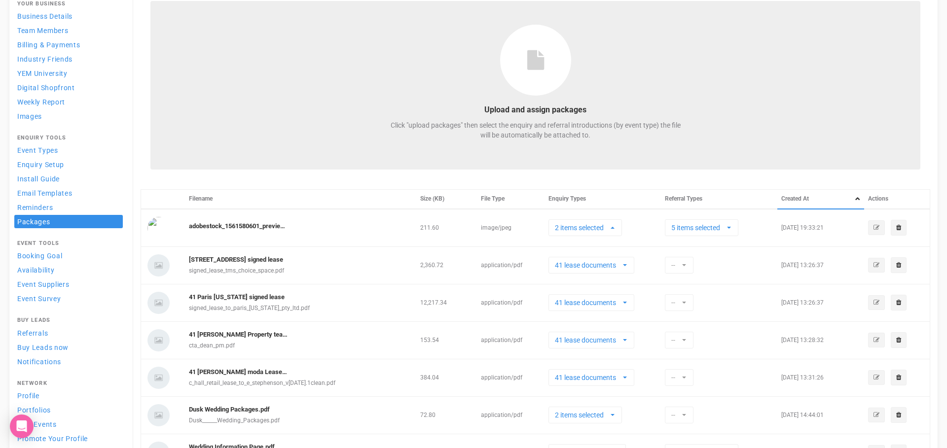
scroll to position [0, 0]
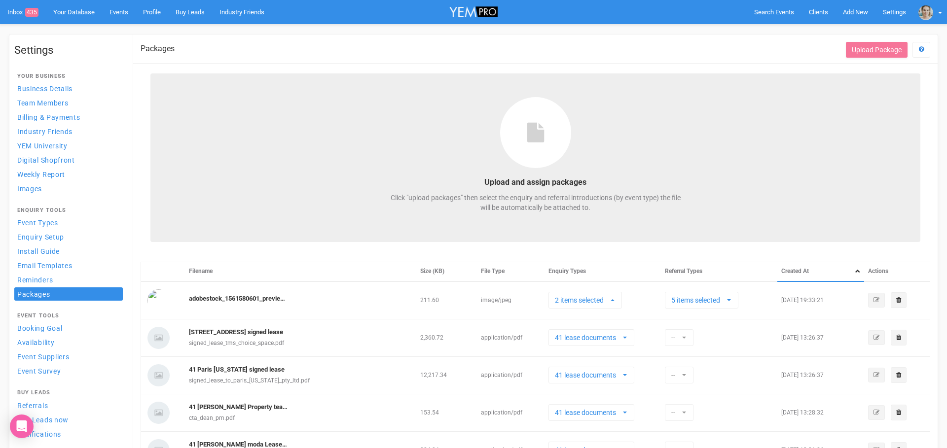
click at [340, 212] on div "Upload and assign packages Click "upload packages" then select the enquiry and …" at bounding box center [535, 158] width 770 height 169
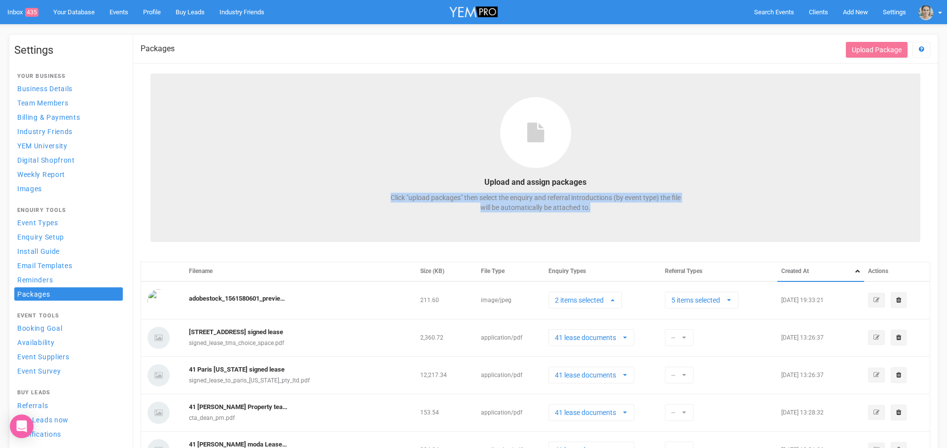
drag, startPoint x: 492, startPoint y: 202, endPoint x: 672, endPoint y: 223, distance: 180.7
click at [672, 223] on div "Upload and assign packages Click "upload packages" then select the enquiry and …" at bounding box center [535, 158] width 770 height 169
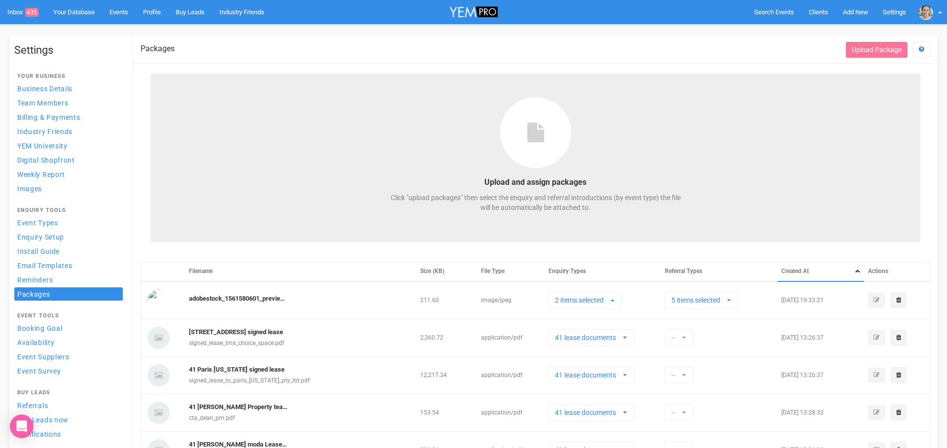
click at [555, 216] on div "Click "upload packages" then select the enquiry and referral introductions (by …" at bounding box center [536, 210] width 296 height 35
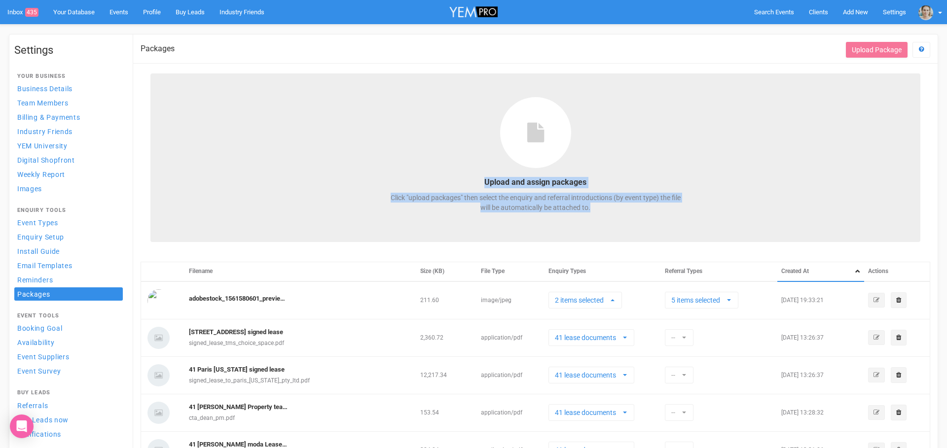
drag, startPoint x: 634, startPoint y: 209, endPoint x: 333, endPoint y: 186, distance: 301.8
click at [333, 186] on div "Upload and assign packages Click "upload packages" then select the enquiry and …" at bounding box center [535, 158] width 770 height 169
click at [366, 187] on div "Upload and assign packages Click "upload packages" then select the enquiry and …" at bounding box center [535, 158] width 770 height 169
drag, startPoint x: 456, startPoint y: 187, endPoint x: 637, endPoint y: 230, distance: 186.0
click at [637, 230] on div "Upload and assign packages Click "upload packages" then select the enquiry and …" at bounding box center [535, 158] width 770 height 169
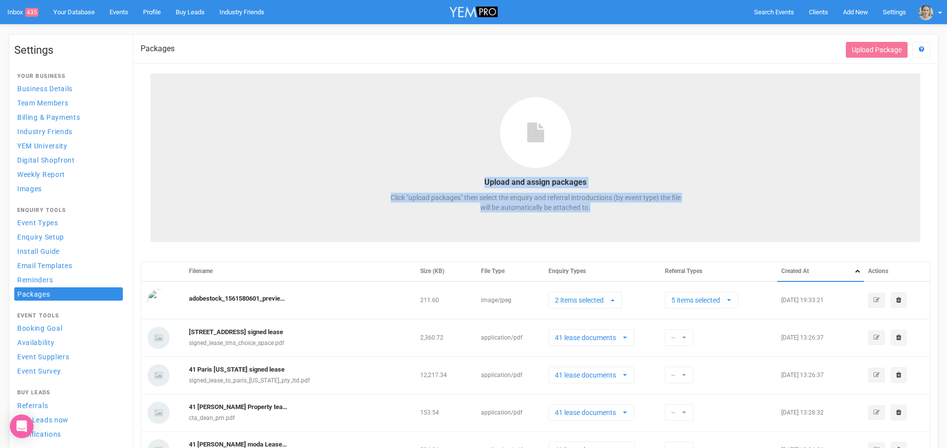
click at [611, 231] on div "Upload and assign packages Click "upload packages" then select the enquiry and …" at bounding box center [535, 158] width 770 height 169
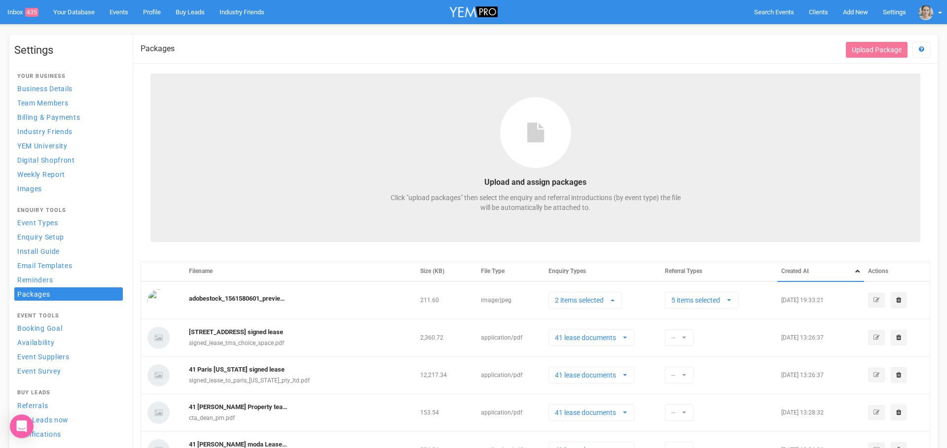
click at [415, 211] on p "Click "upload packages" then select the enquiry and referral introductions (by …" at bounding box center [536, 203] width 296 height 20
click at [883, 49] on button "Upload Package" at bounding box center [877, 50] width 62 height 16
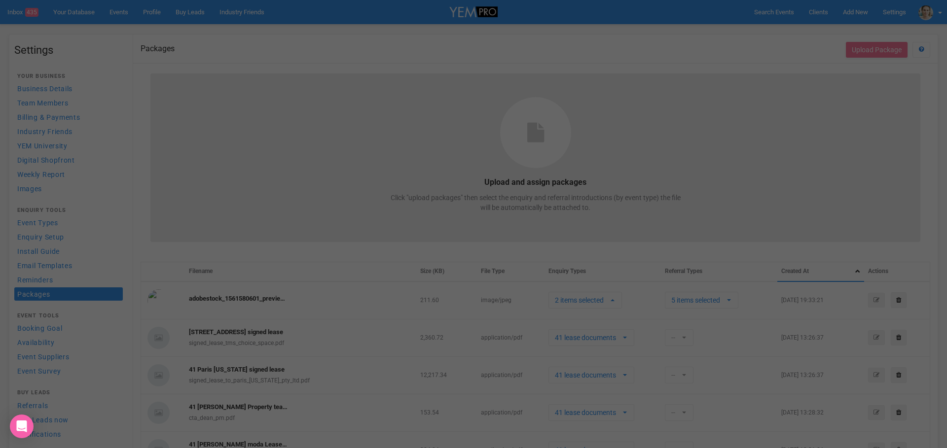
select select
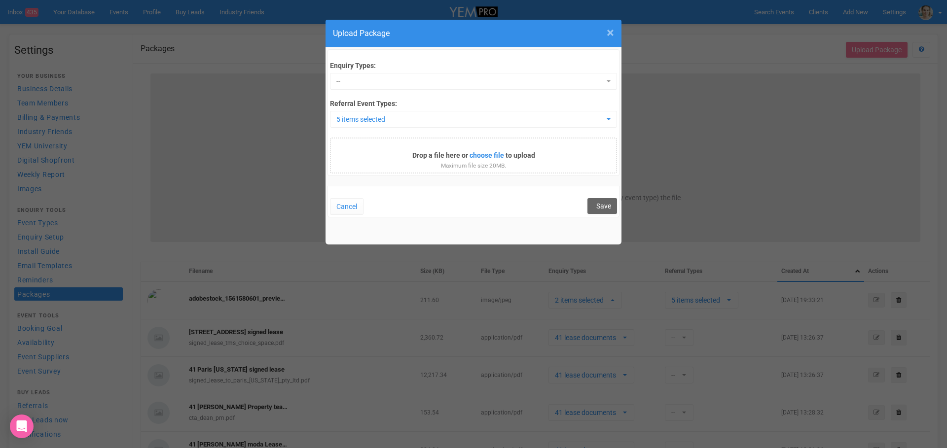
click at [612, 35] on span "×" at bounding box center [610, 33] width 7 height 16
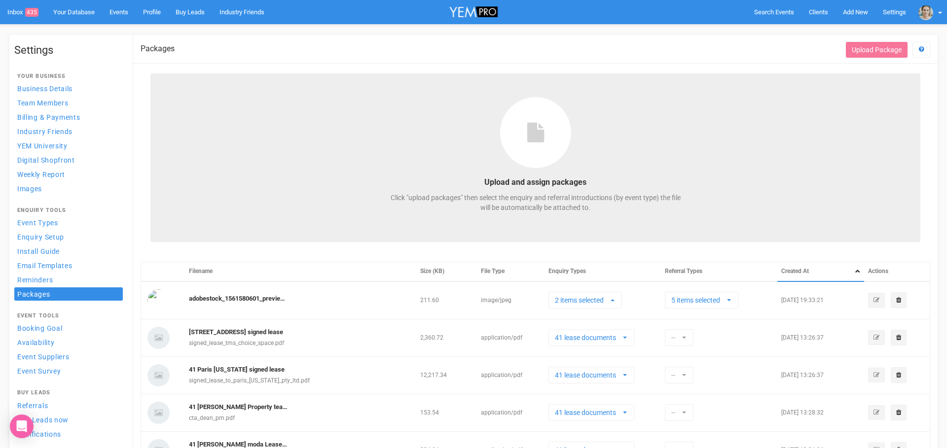
click at [609, 133] on div at bounding box center [536, 132] width 296 height 89
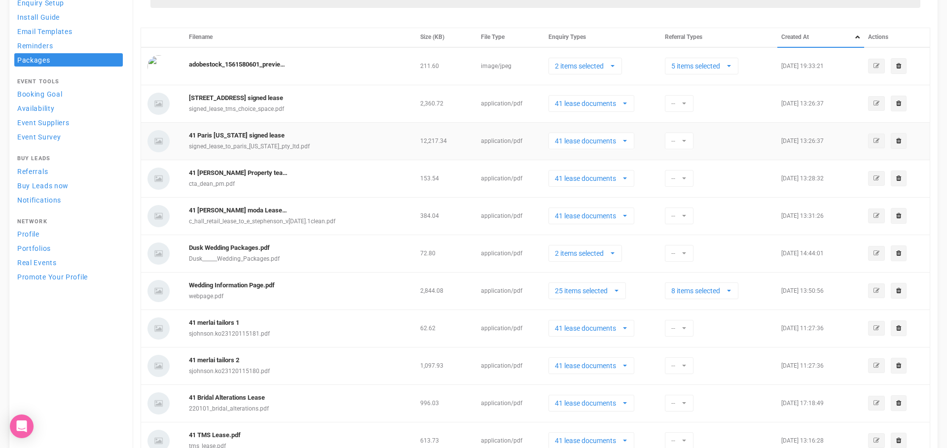
scroll to position [164, 0]
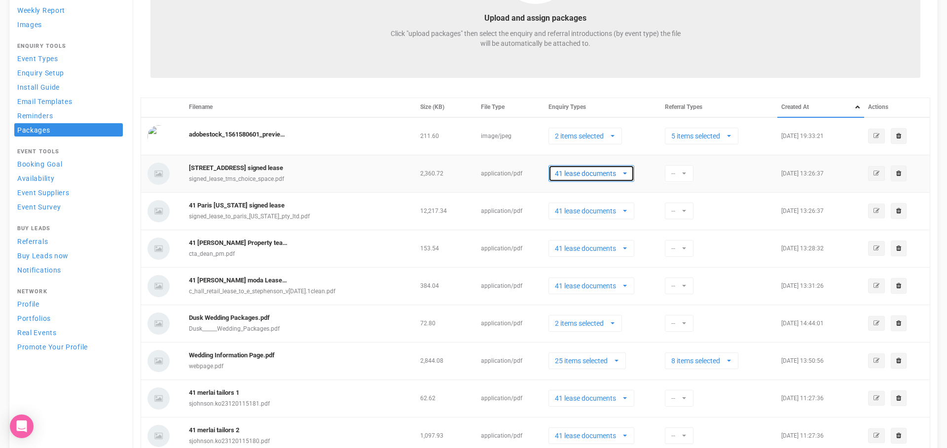
click at [601, 176] on span "41 lease documents" at bounding box center [588, 174] width 67 height 10
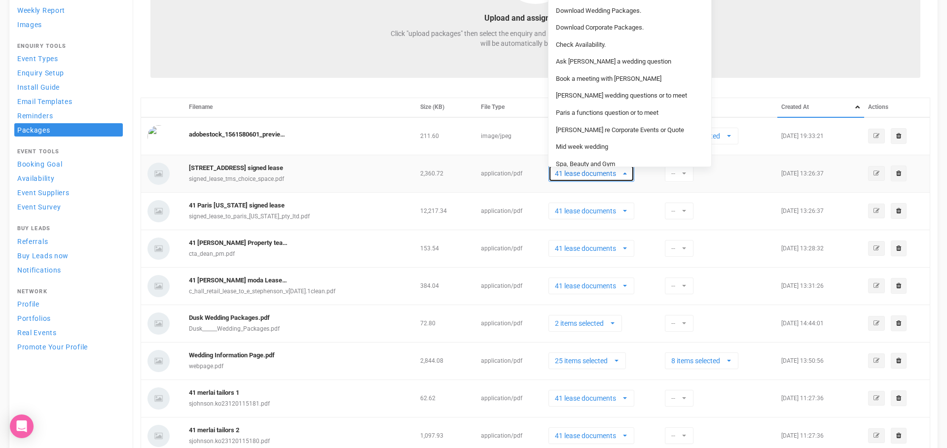
scroll to position [0, 0]
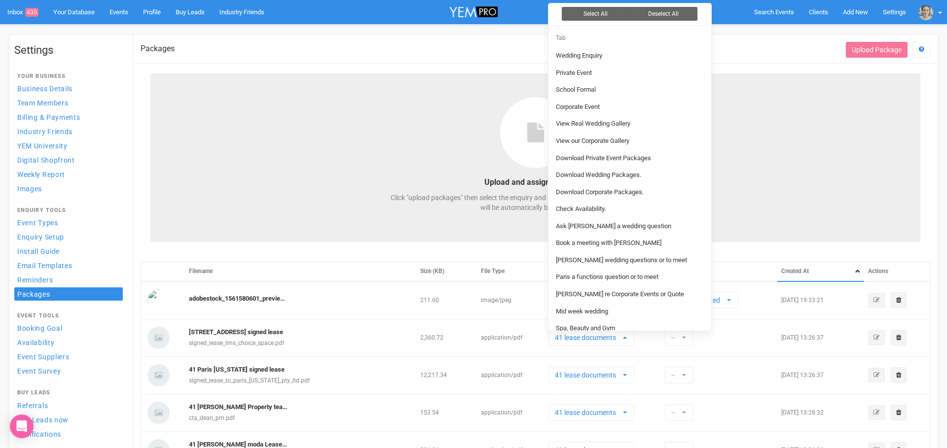
click at [405, 220] on div "Click "upload packages" then select the enquiry and referral introductions (by …" at bounding box center [536, 210] width 296 height 35
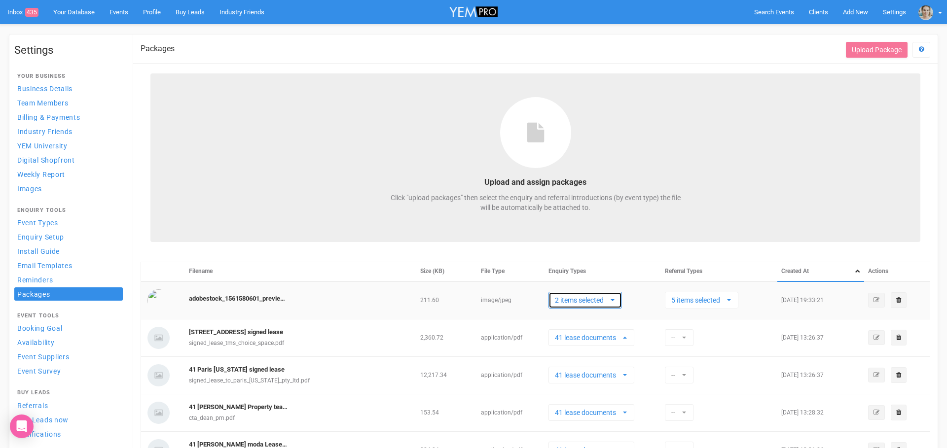
click at [586, 299] on span "2 items selected" at bounding box center [582, 301] width 54 height 10
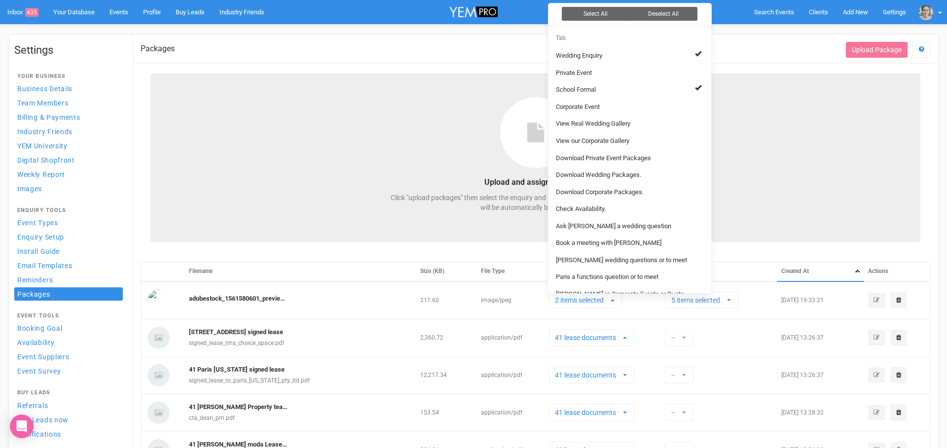
click at [443, 238] on div "Upload and assign packages Click "upload packages" then select the enquiry and …" at bounding box center [535, 158] width 770 height 169
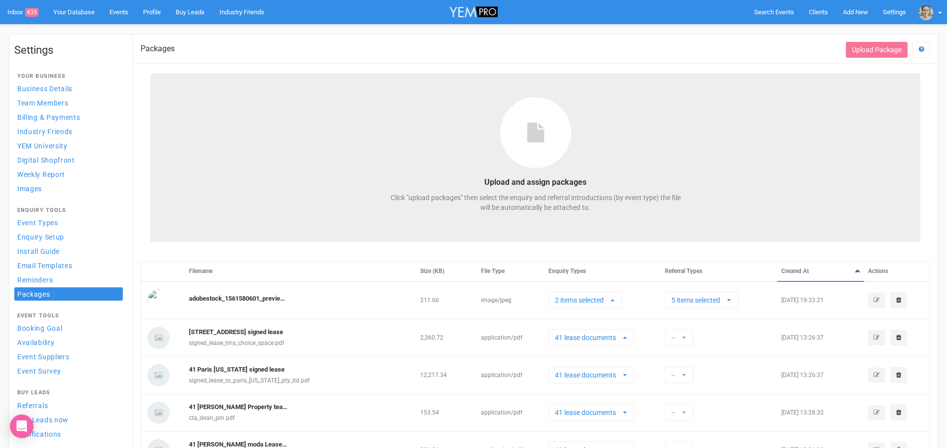
scroll to position [2, 0]
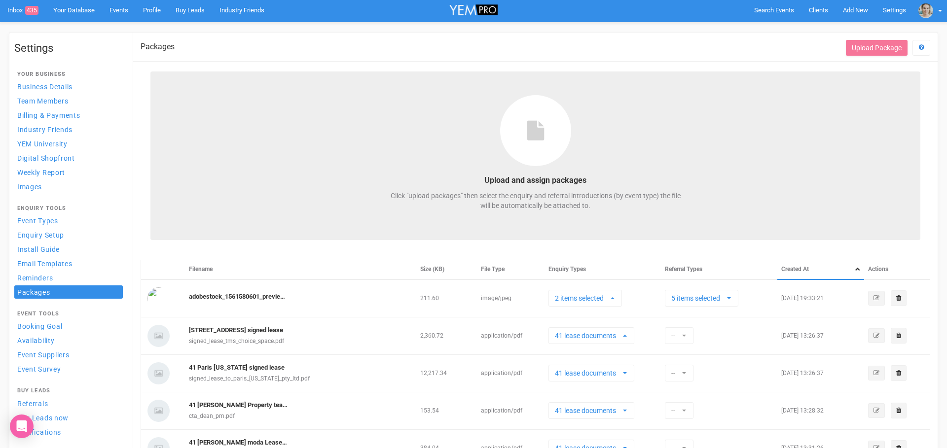
click at [290, 190] on div "Upload and assign packages Click "upload packages" then select the enquiry and …" at bounding box center [535, 156] width 770 height 169
